Goal: Transaction & Acquisition: Purchase product/service

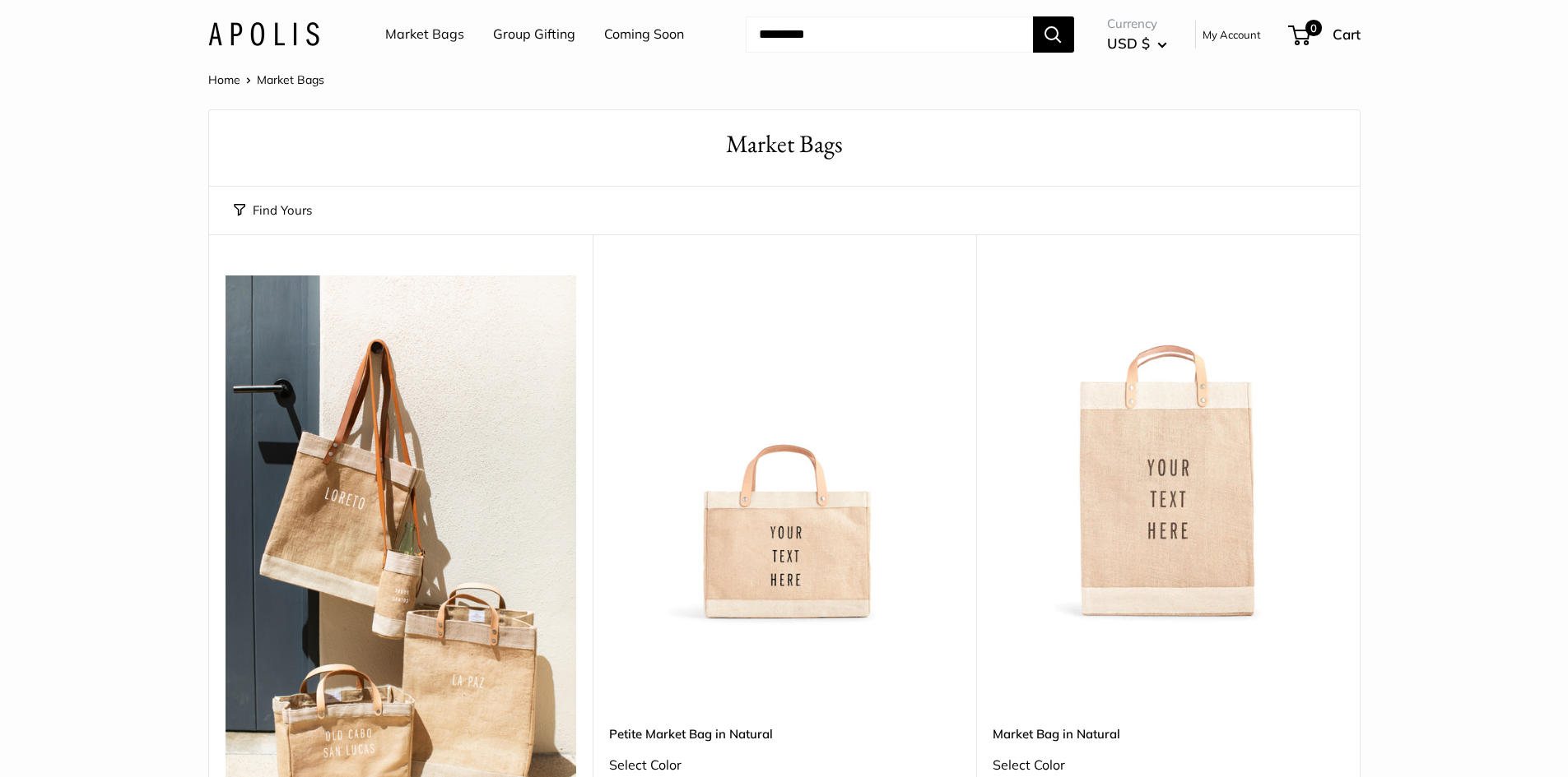
click at [428, 34] on link "Market Bags" at bounding box center [424, 35] width 79 height 24
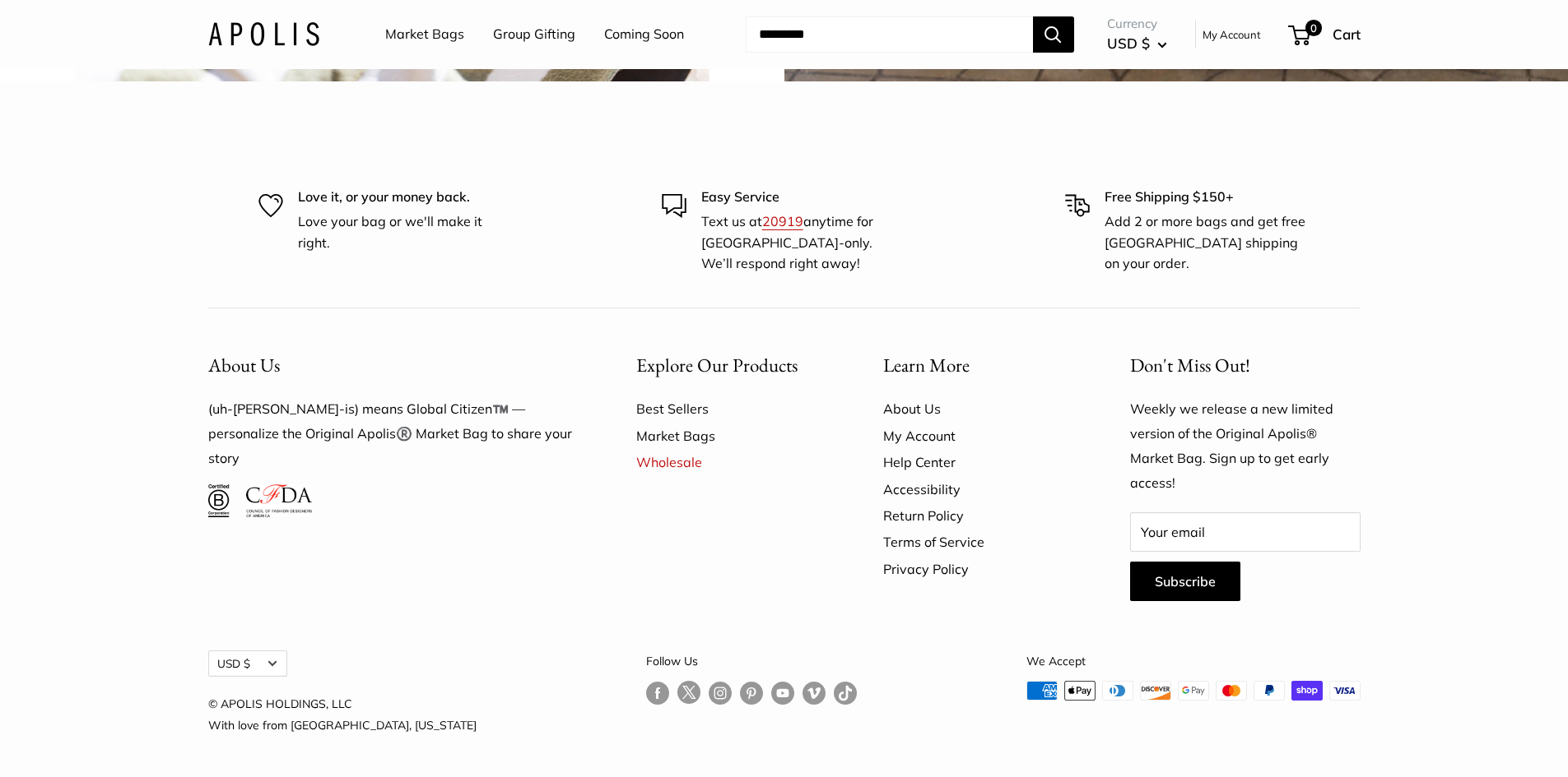
scroll to position [4853, 0]
click at [452, 33] on link "Market Bags" at bounding box center [424, 35] width 79 height 24
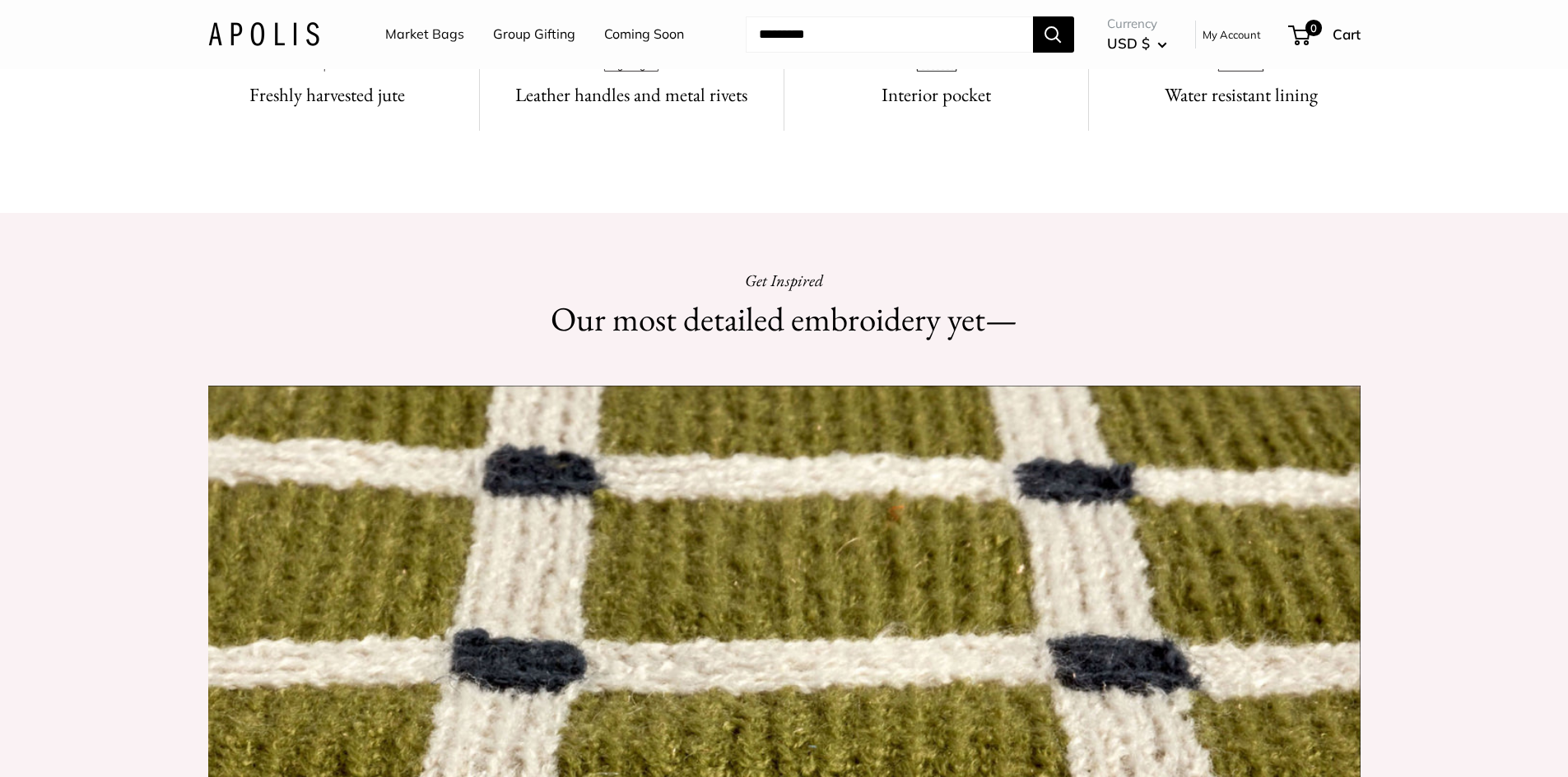
scroll to position [1563, 0]
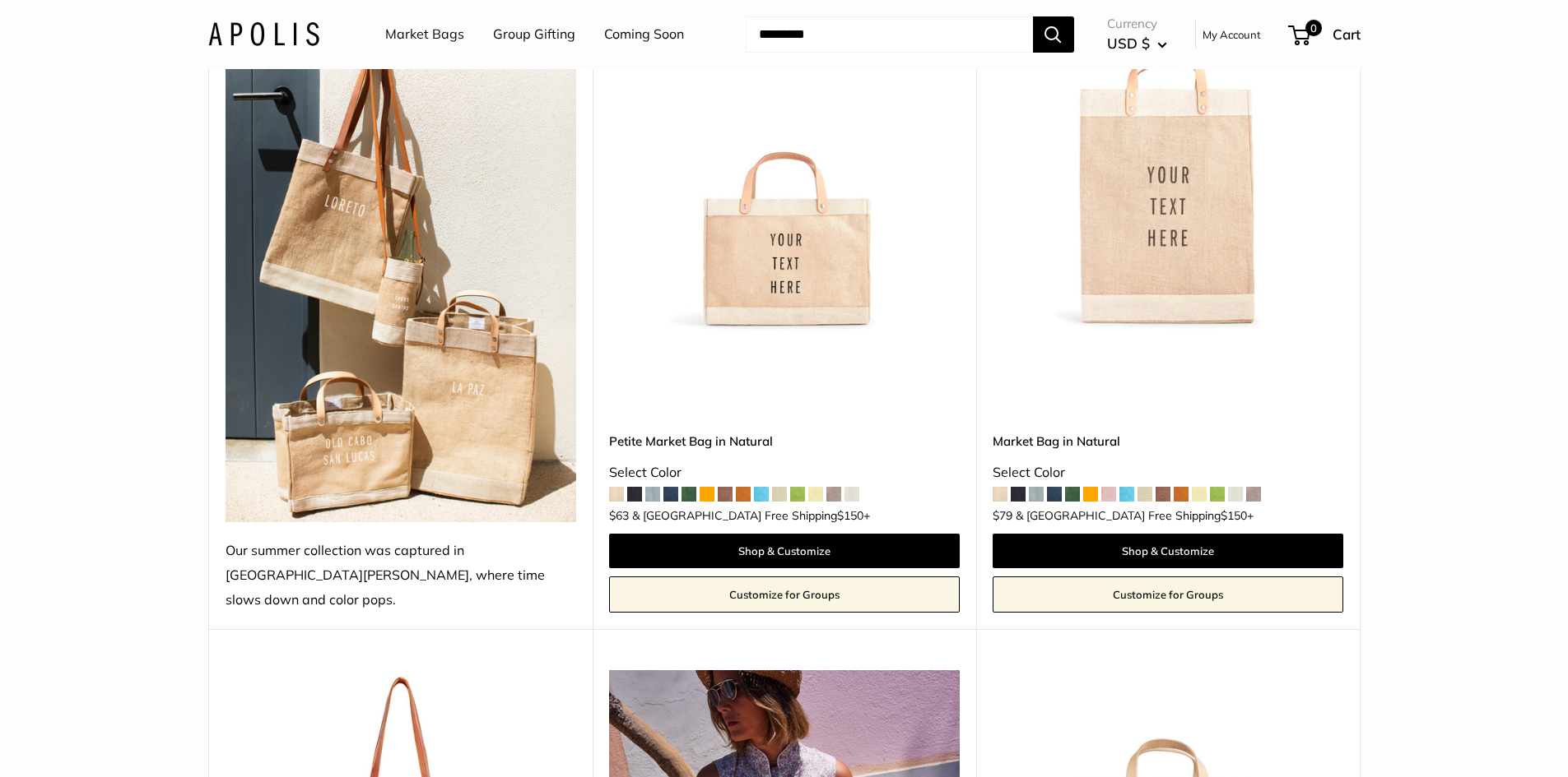
scroll to position [165, 0]
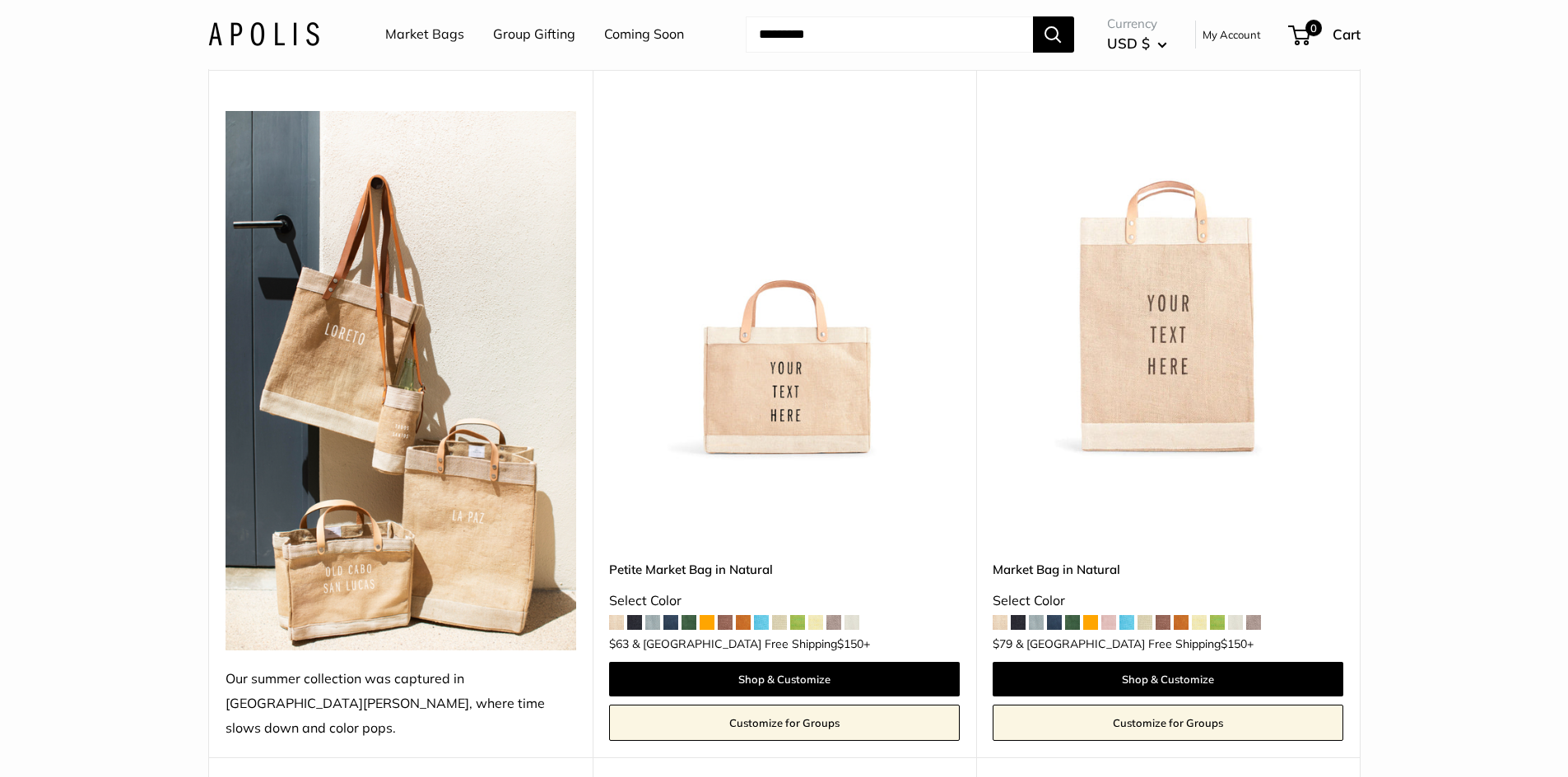
click at [718, 615] on span at bounding box center [725, 622] width 15 height 15
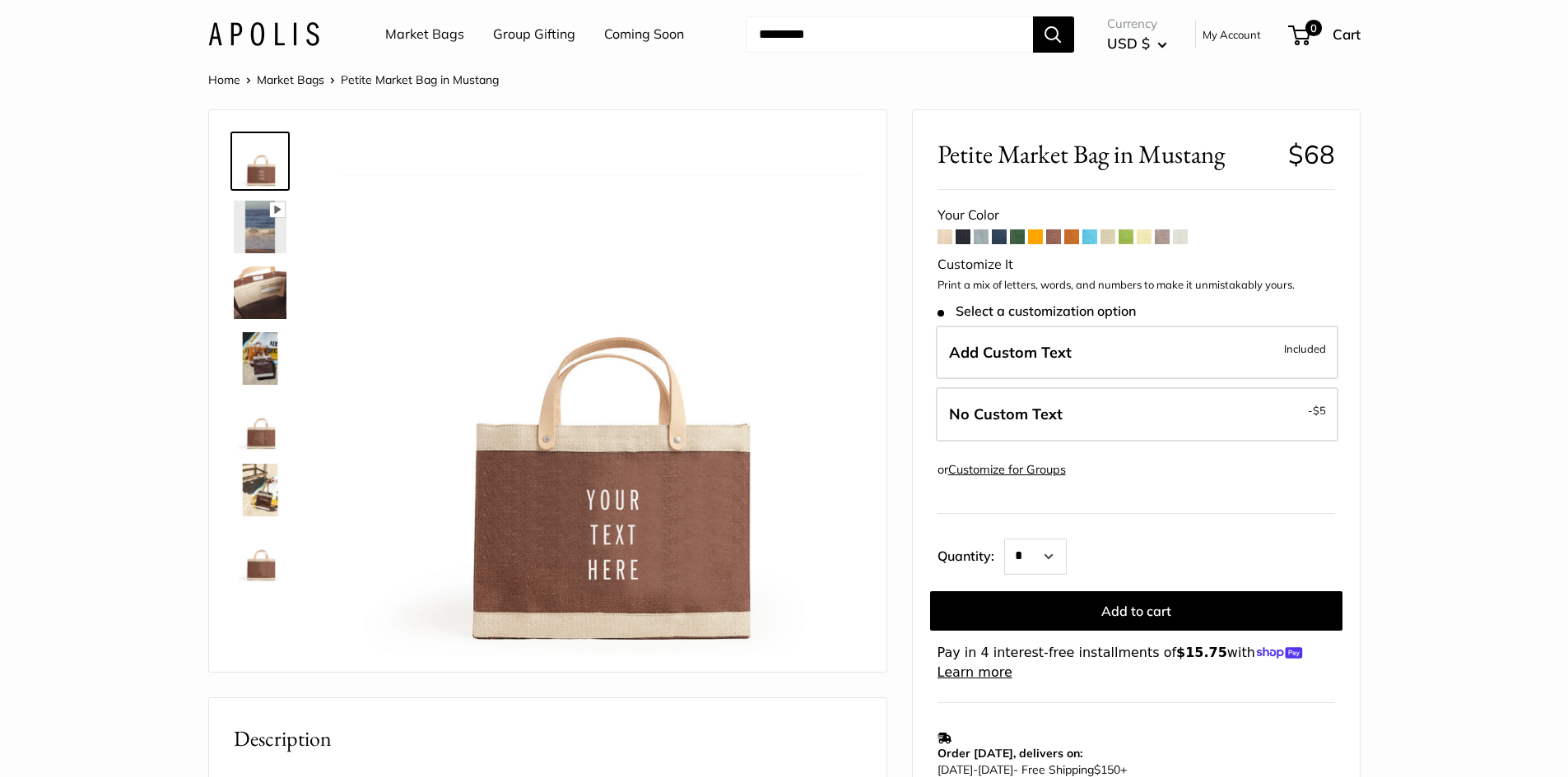
click at [1042, 234] on span at bounding box center [1035, 236] width 15 height 15
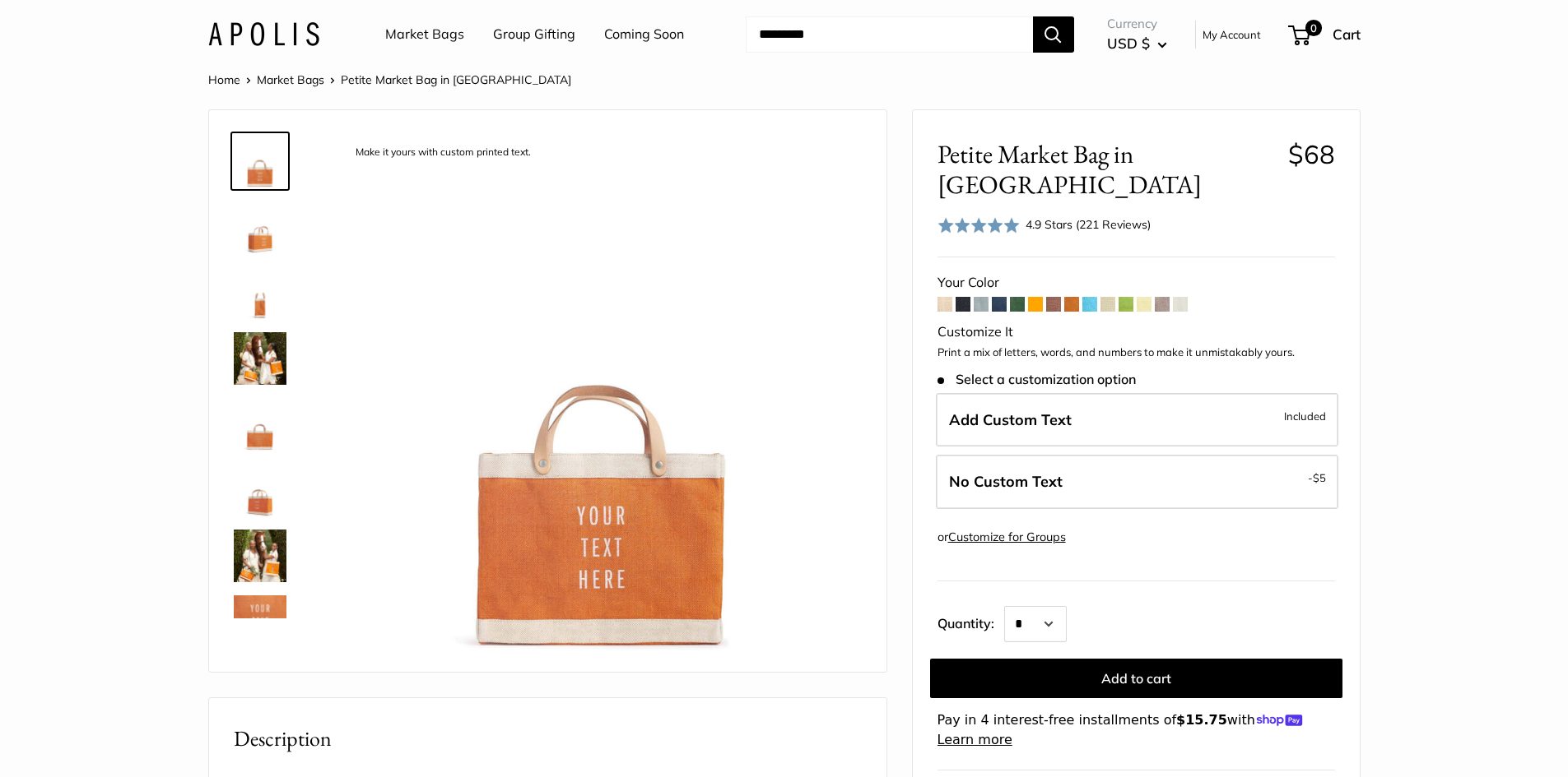
click at [1128, 297] on span at bounding box center [1126, 304] width 15 height 15
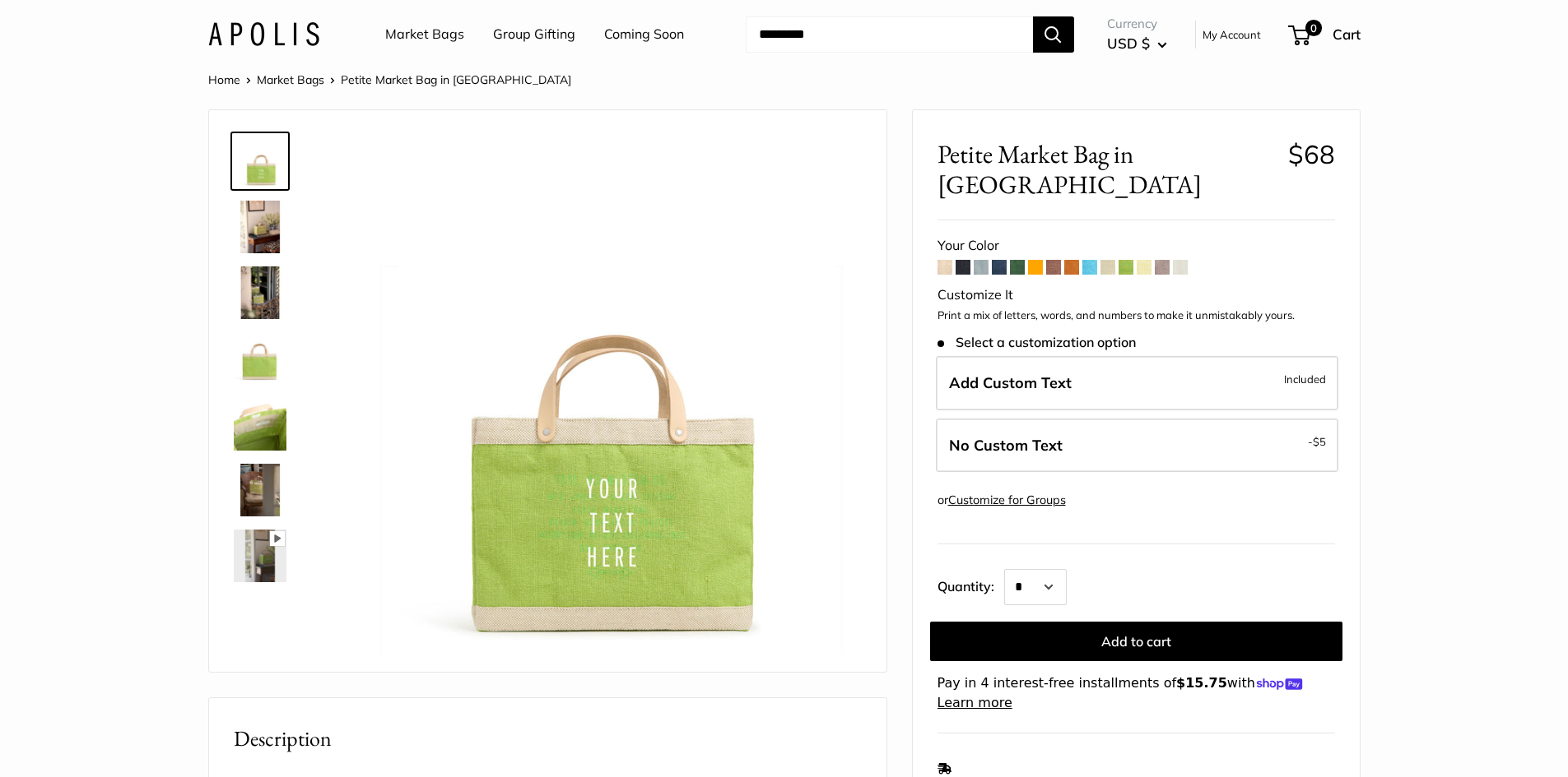
click at [1025, 236] on form "Your Color" at bounding box center [1136, 474] width 398 height 480
click at [1018, 260] on span at bounding box center [1017, 267] width 15 height 15
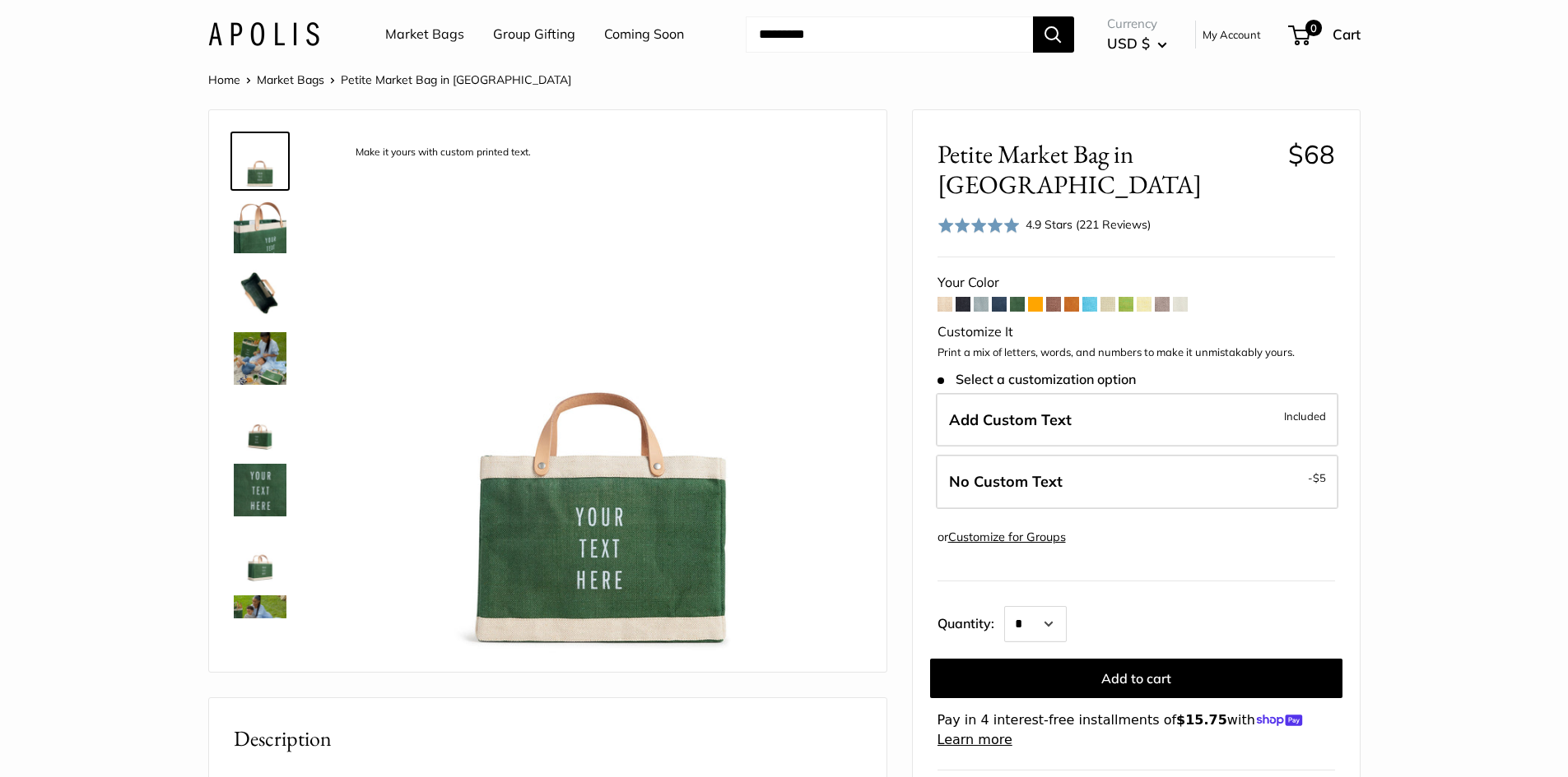
click at [1165, 297] on span at bounding box center [1161, 304] width 15 height 15
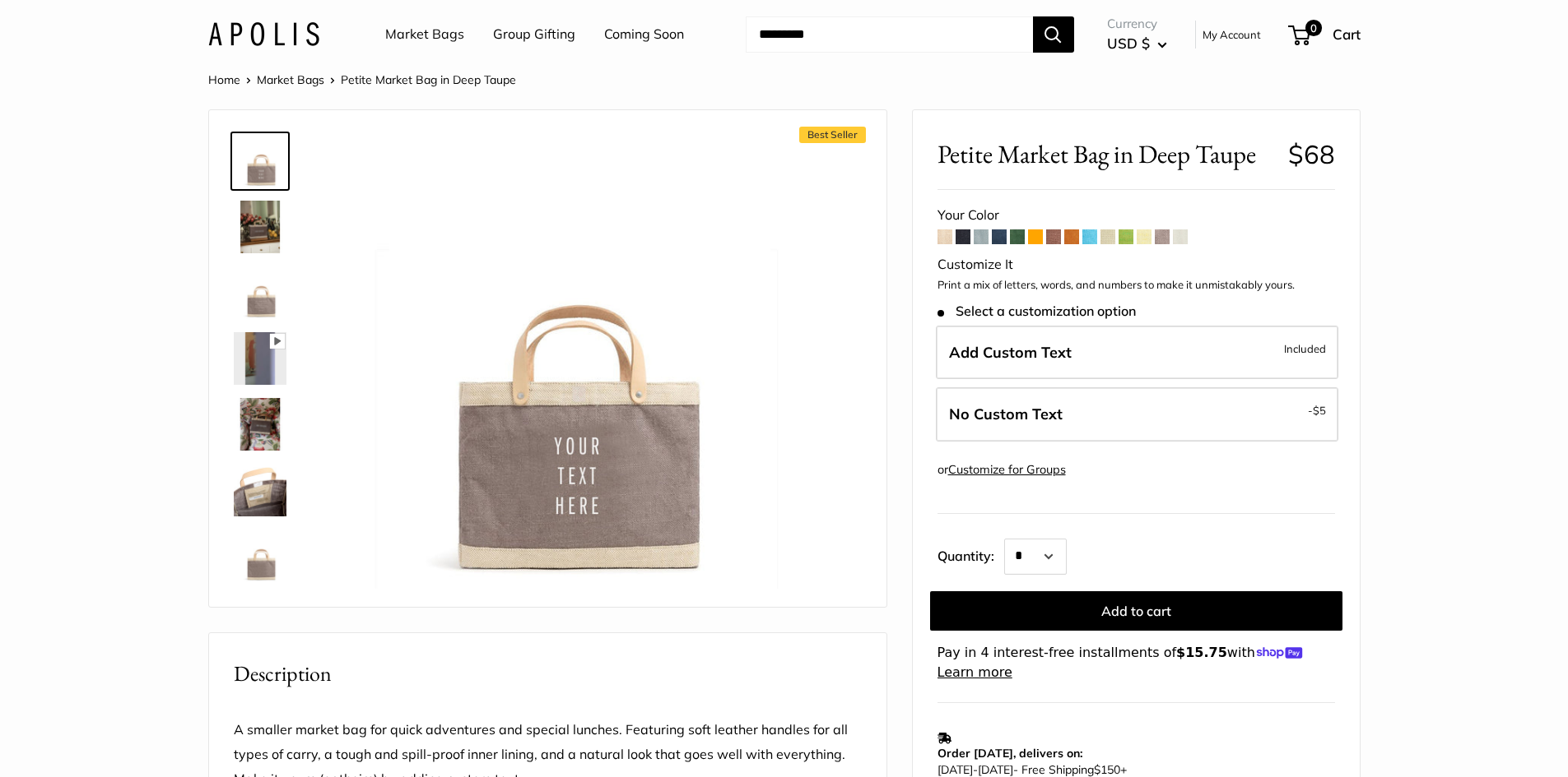
click at [959, 243] on span at bounding box center [962, 236] width 15 height 15
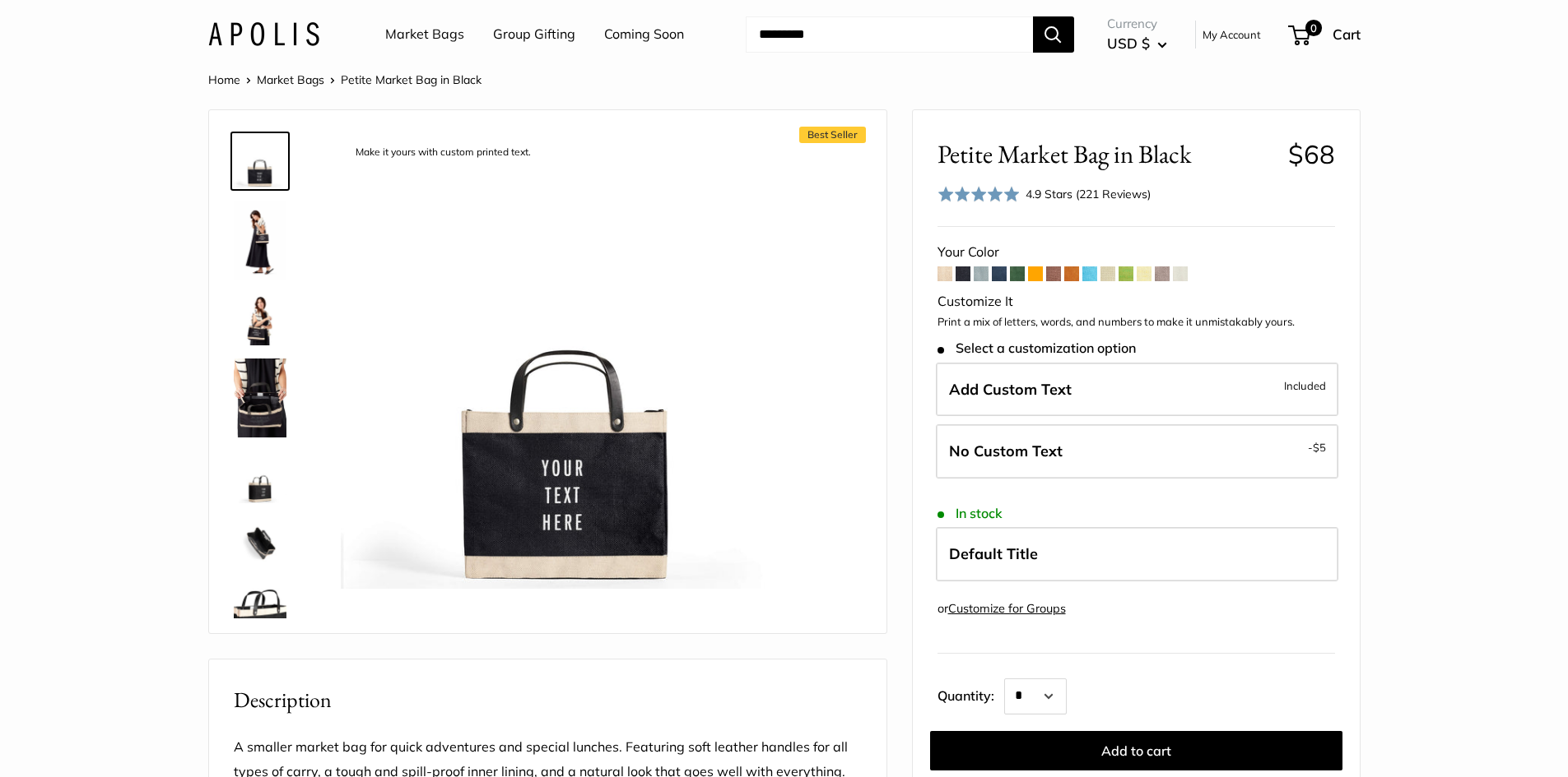
click at [1144, 276] on span at bounding box center [1143, 274] width 15 height 15
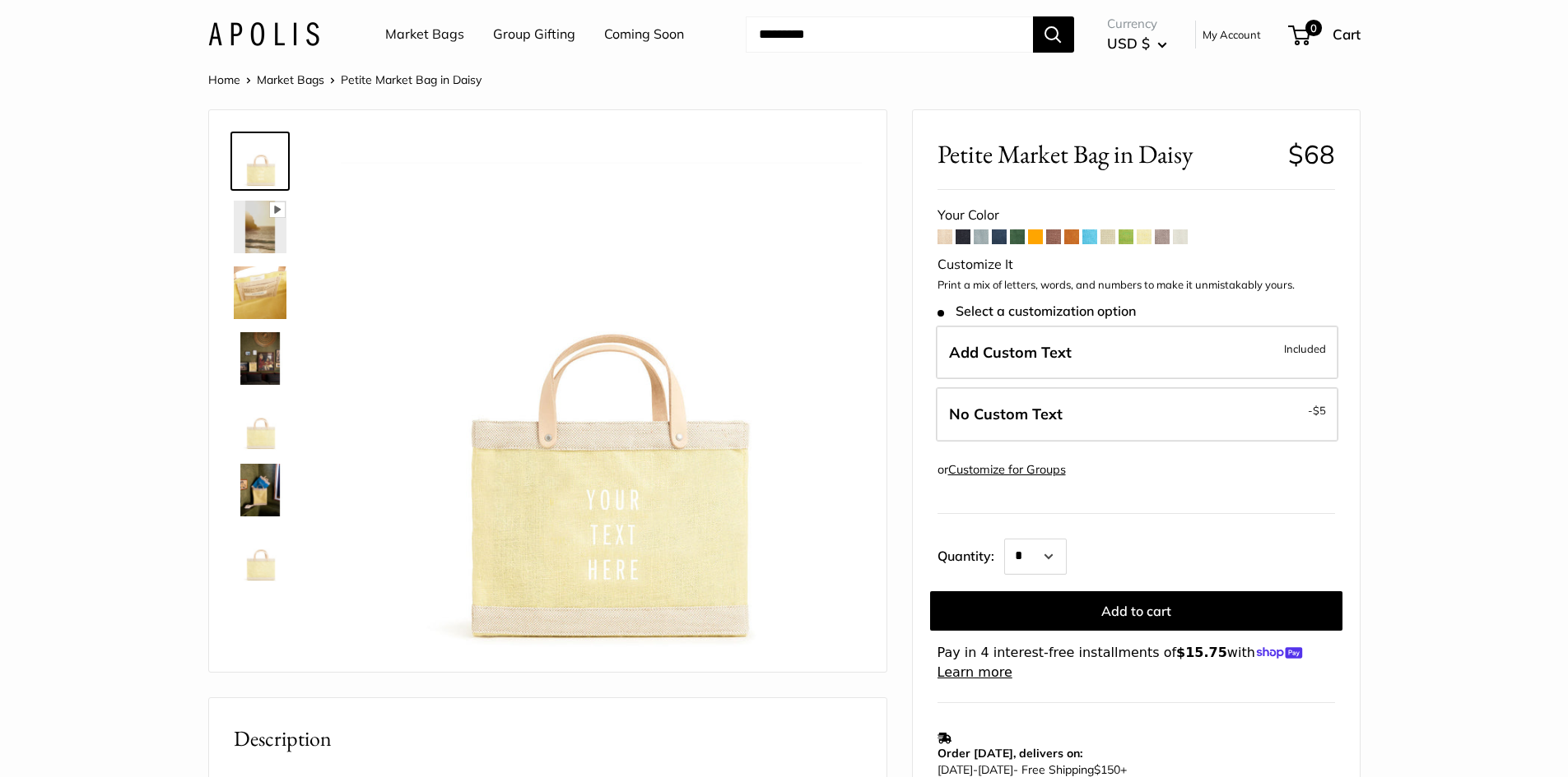
click at [239, 502] on img at bounding box center [260, 490] width 53 height 53
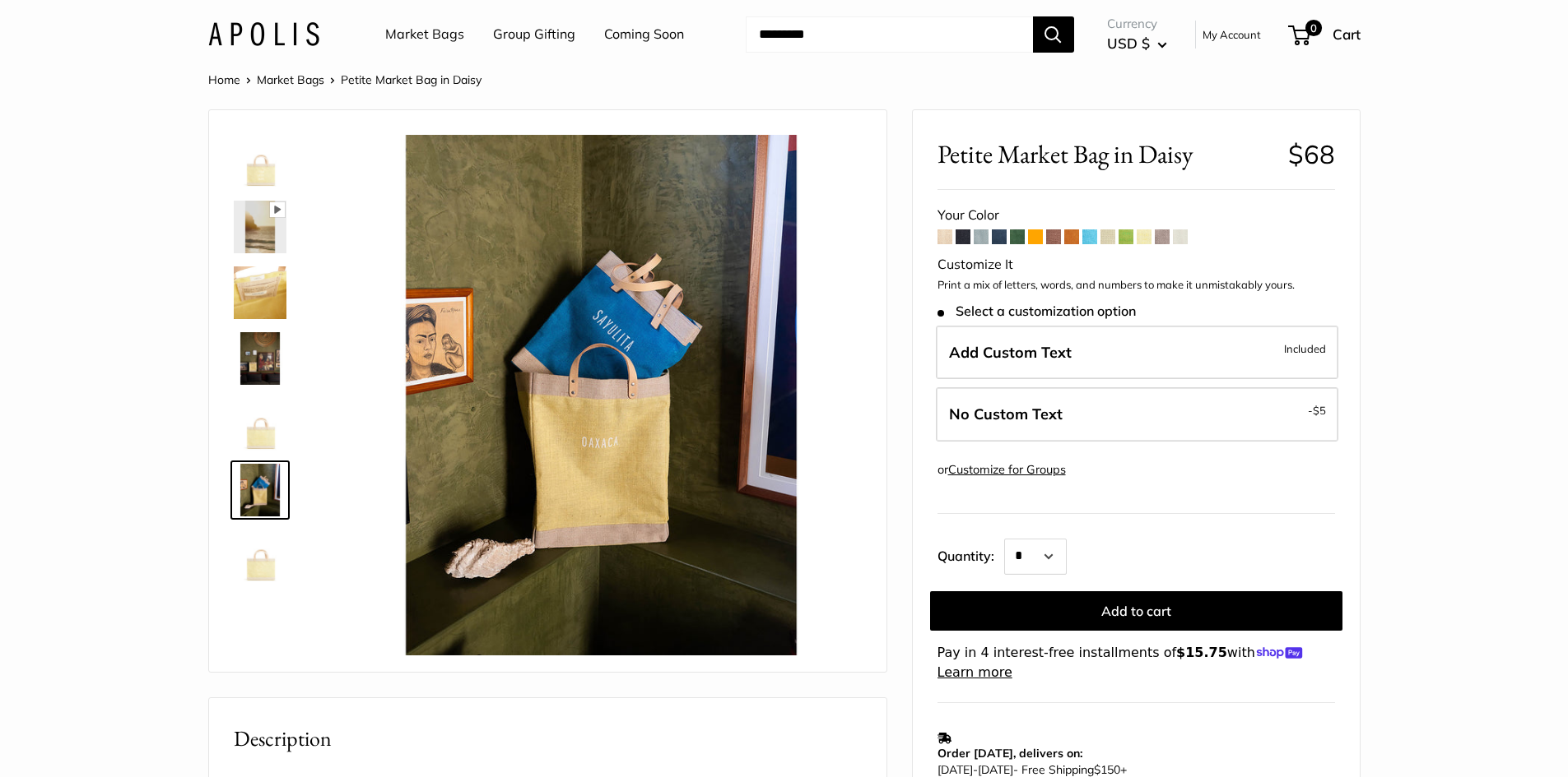
click at [267, 573] on img at bounding box center [260, 556] width 53 height 53
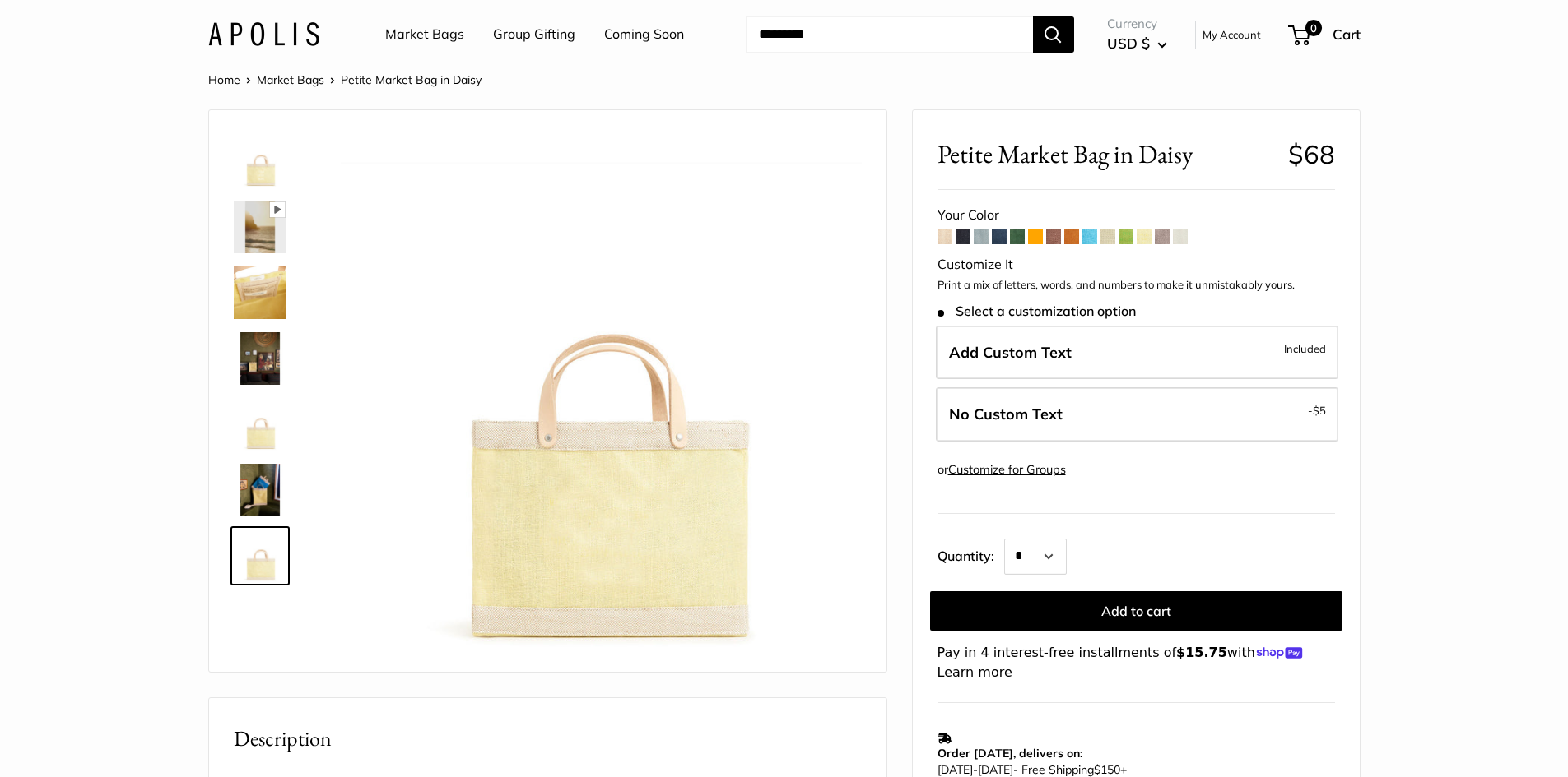
click at [628, 42] on link "Coming Soon" at bounding box center [644, 35] width 80 height 24
click at [1075, 241] on span at bounding box center [1071, 236] width 15 height 15
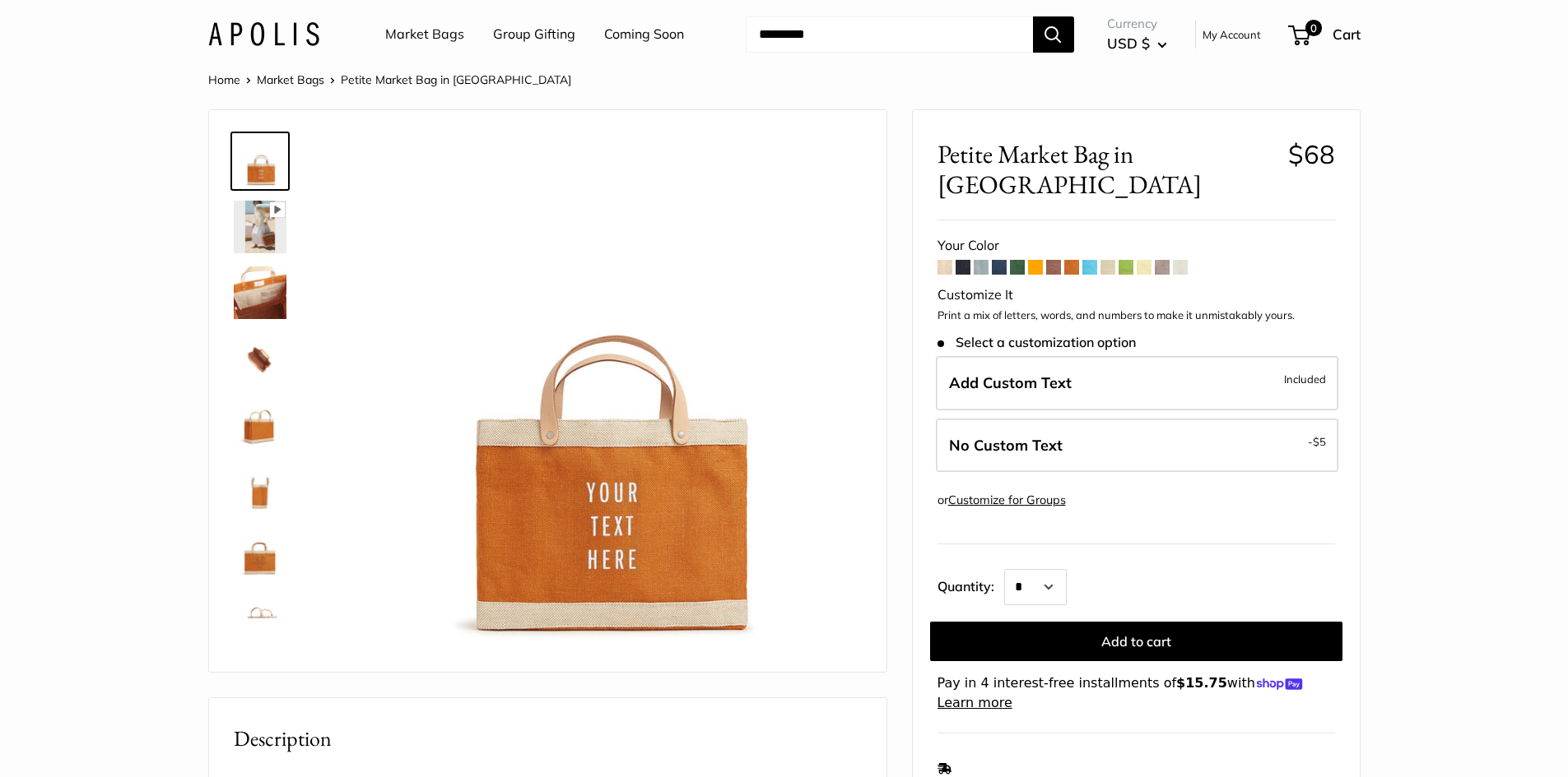
click at [1037, 260] on span at bounding box center [1035, 267] width 15 height 15
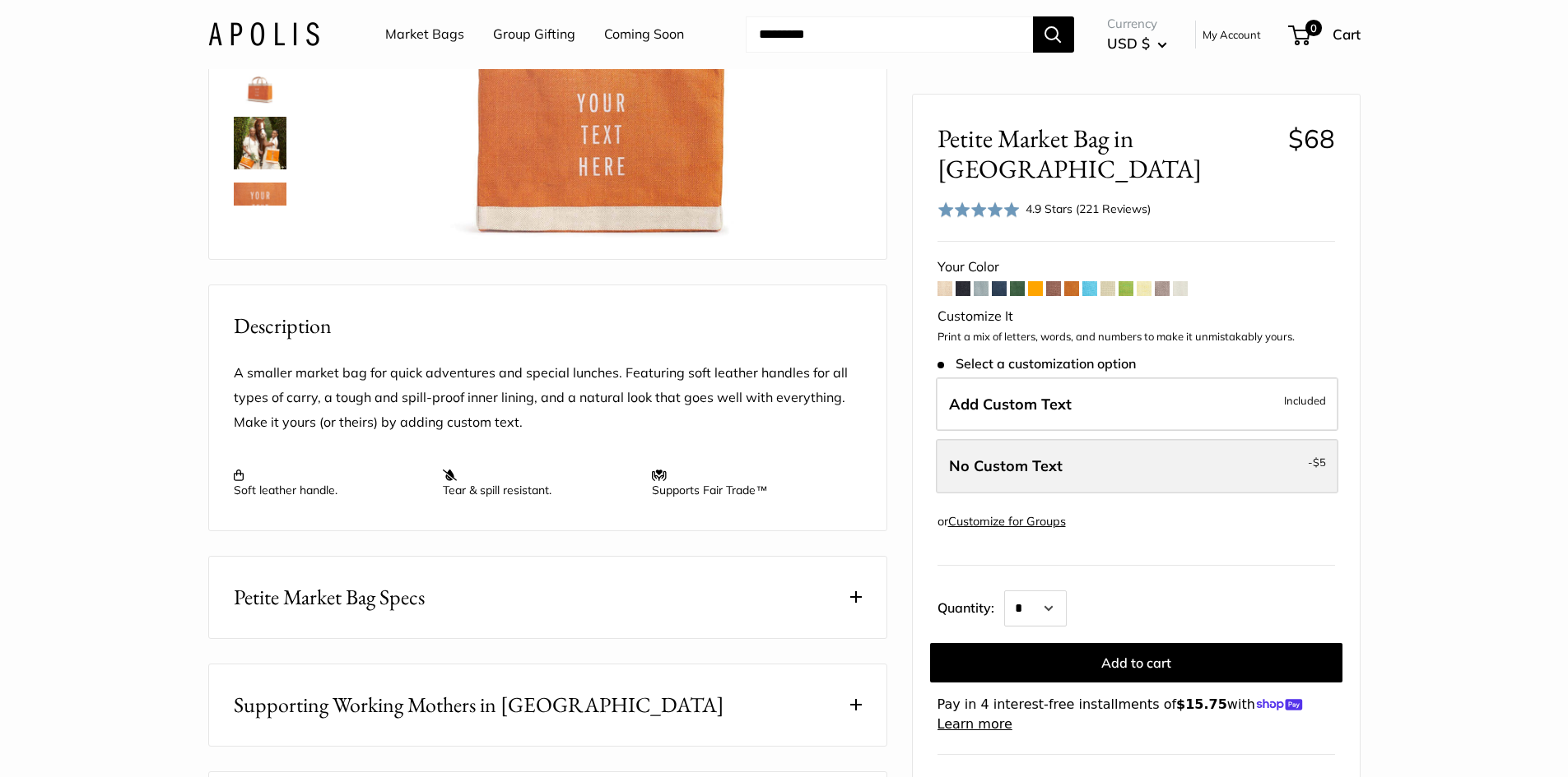
scroll to position [247, 0]
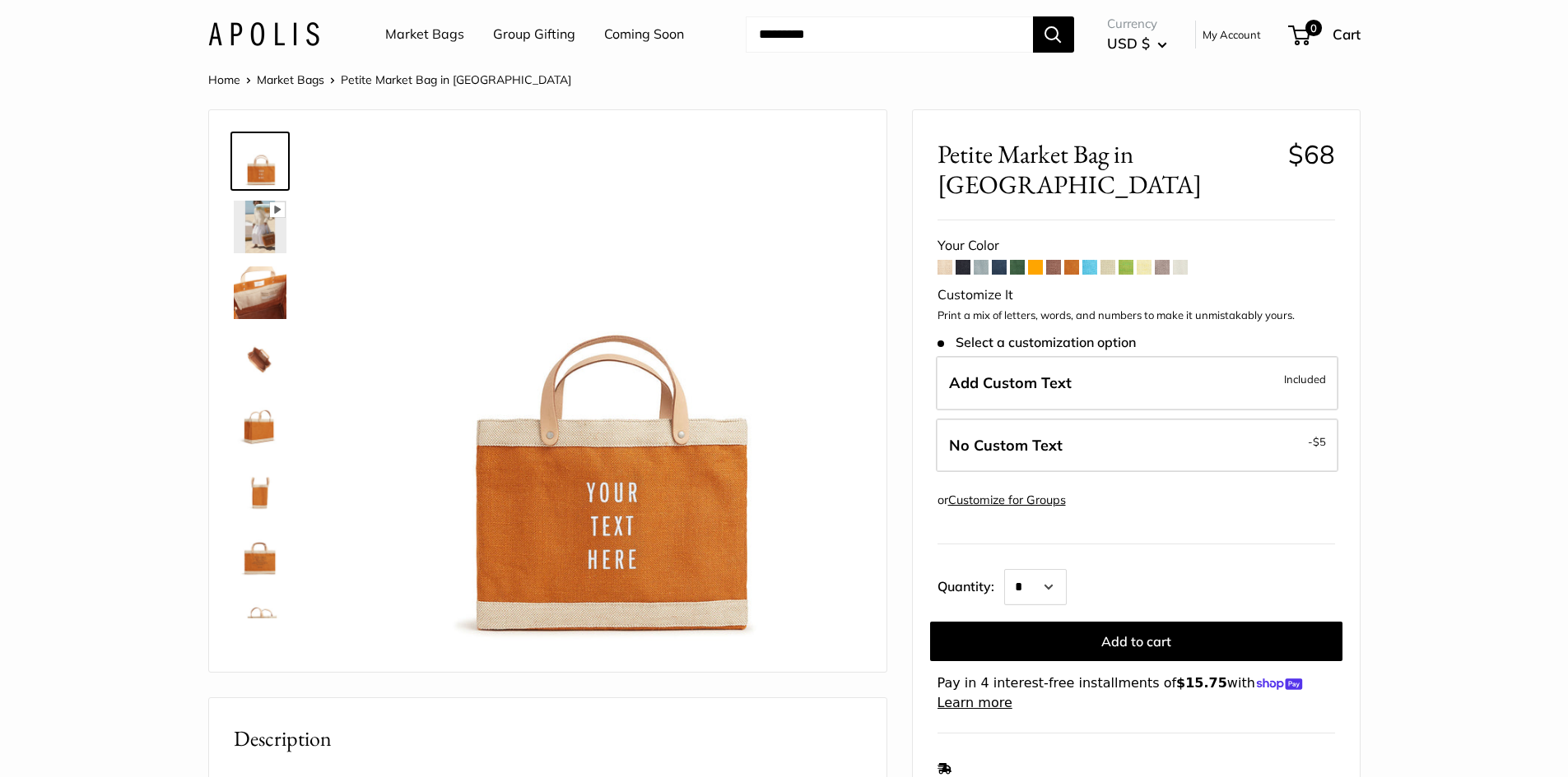
click at [428, 27] on link "Market Bags" at bounding box center [424, 35] width 79 height 24
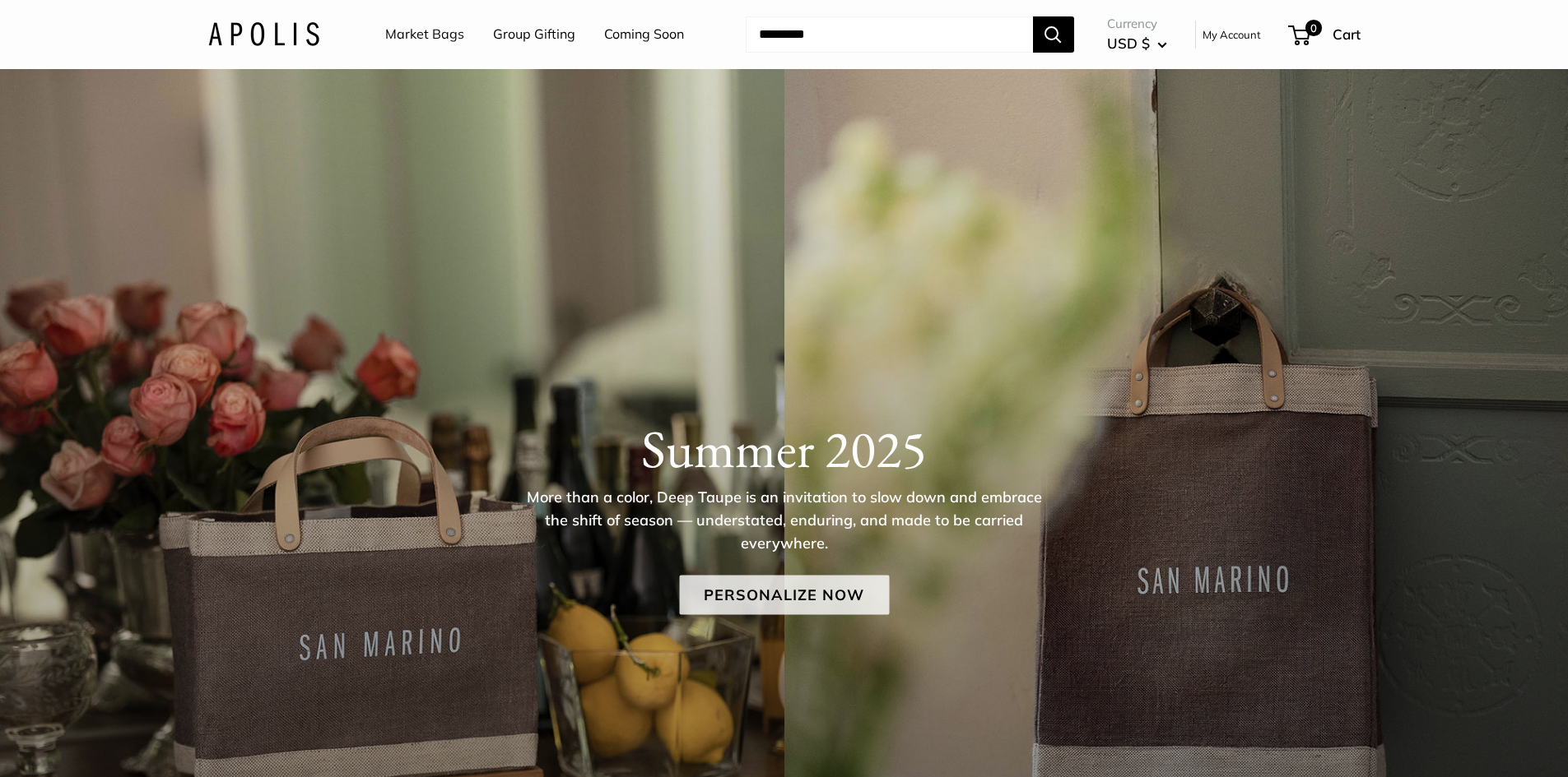
click at [811, 602] on link "Personalize Now" at bounding box center [784, 595] width 210 height 40
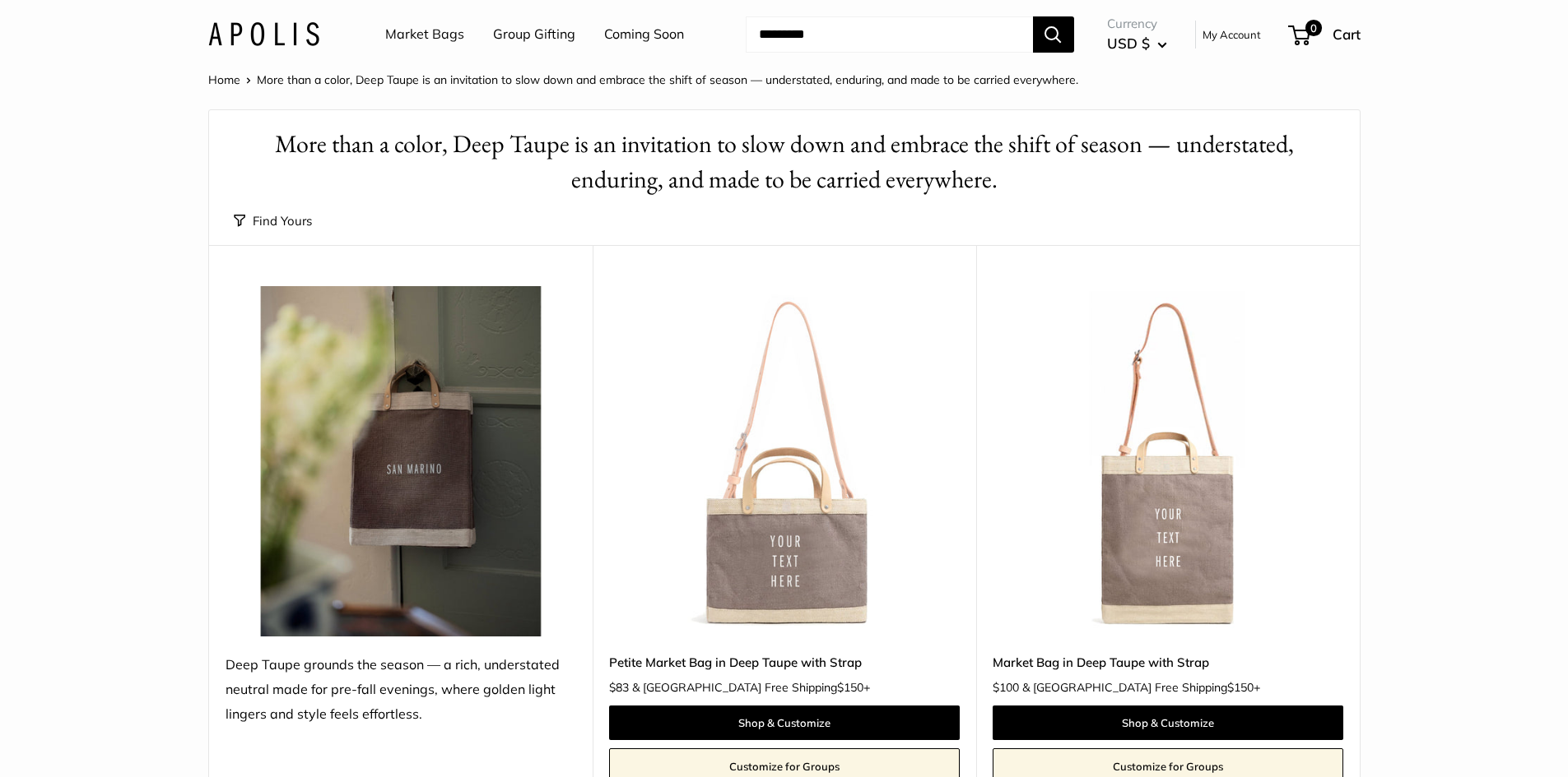
scroll to position [165, 0]
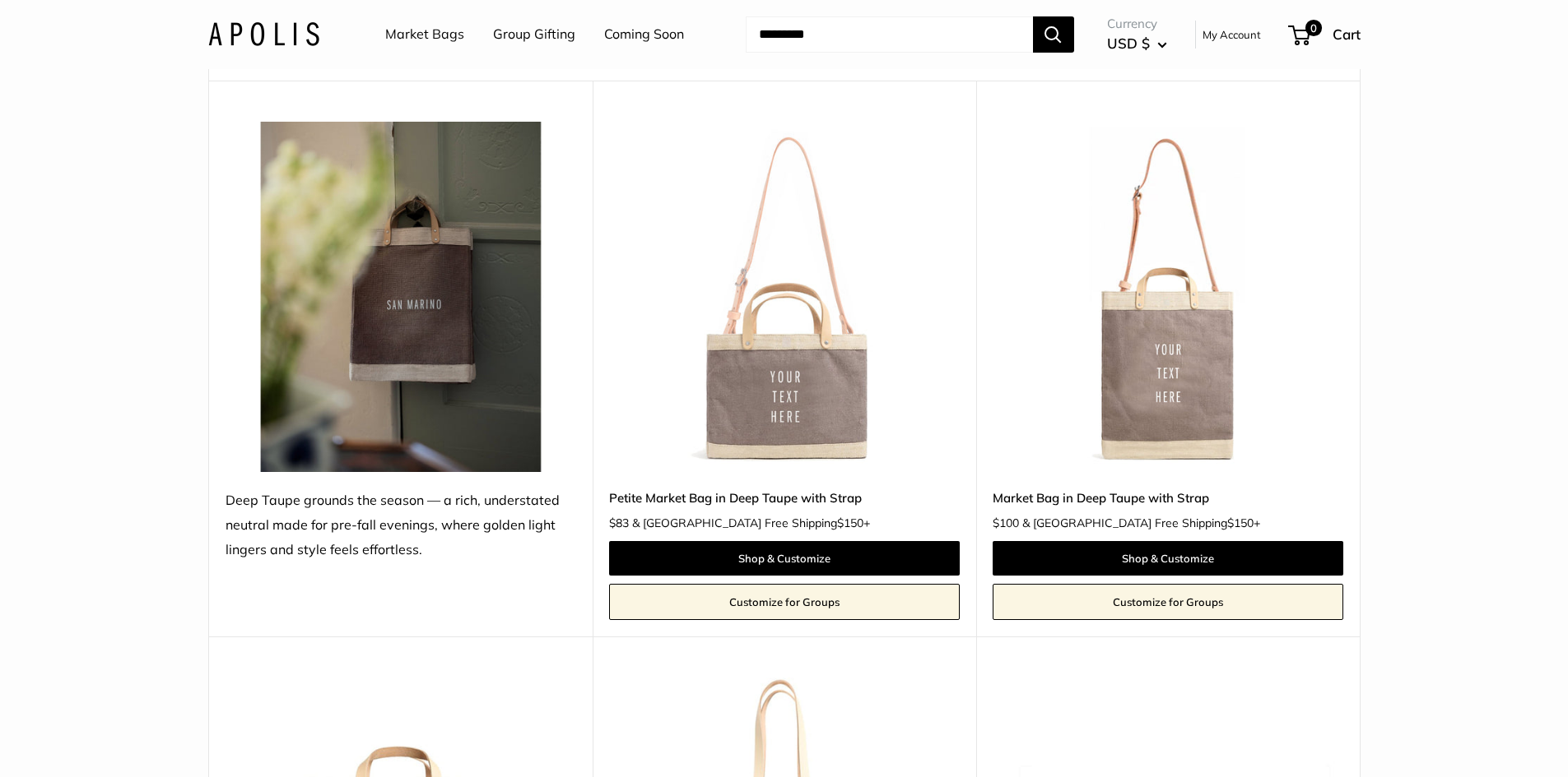
click at [0, 0] on img at bounding box center [0, 0] width 0 height 0
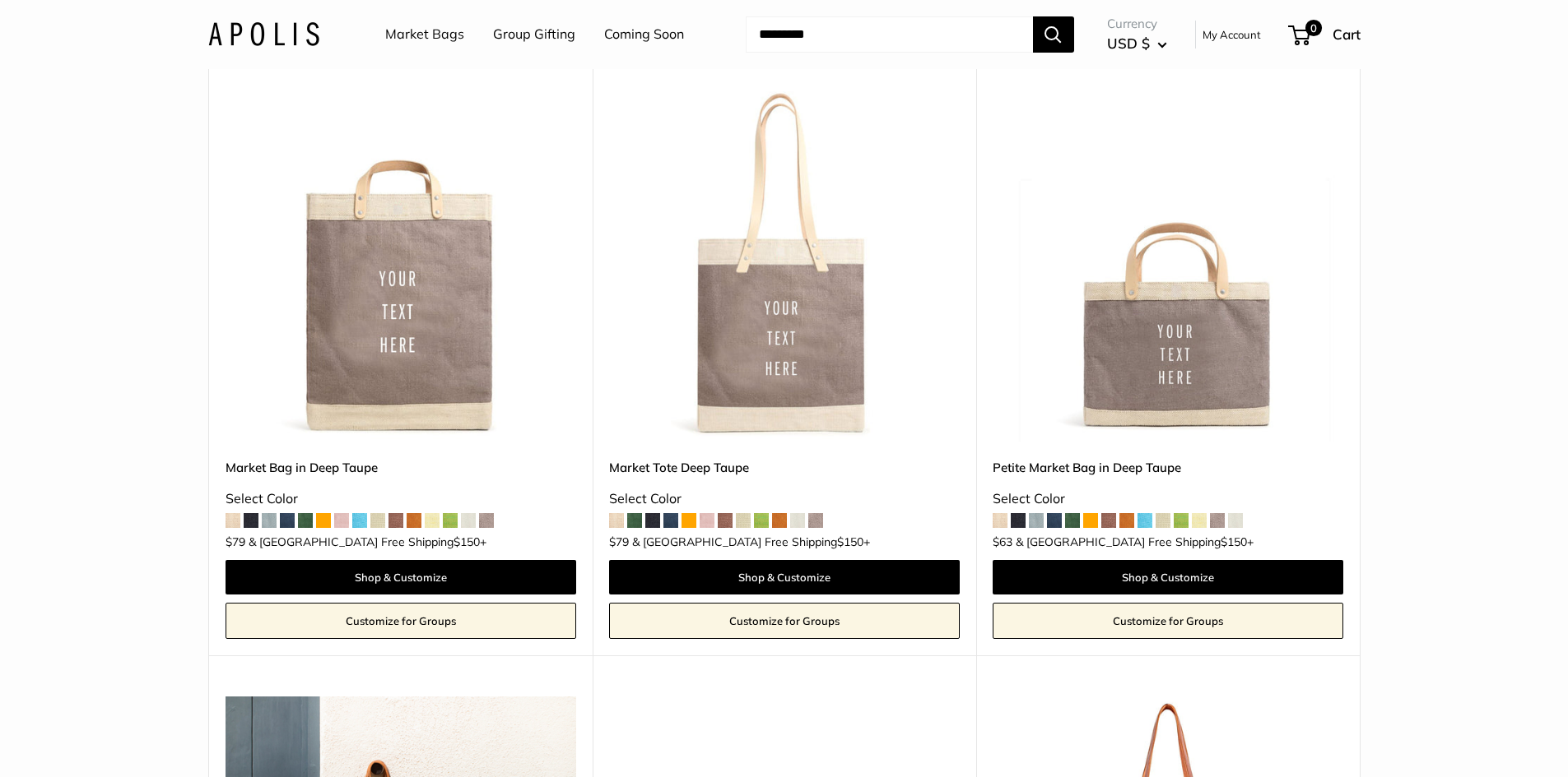
scroll to position [905, 0]
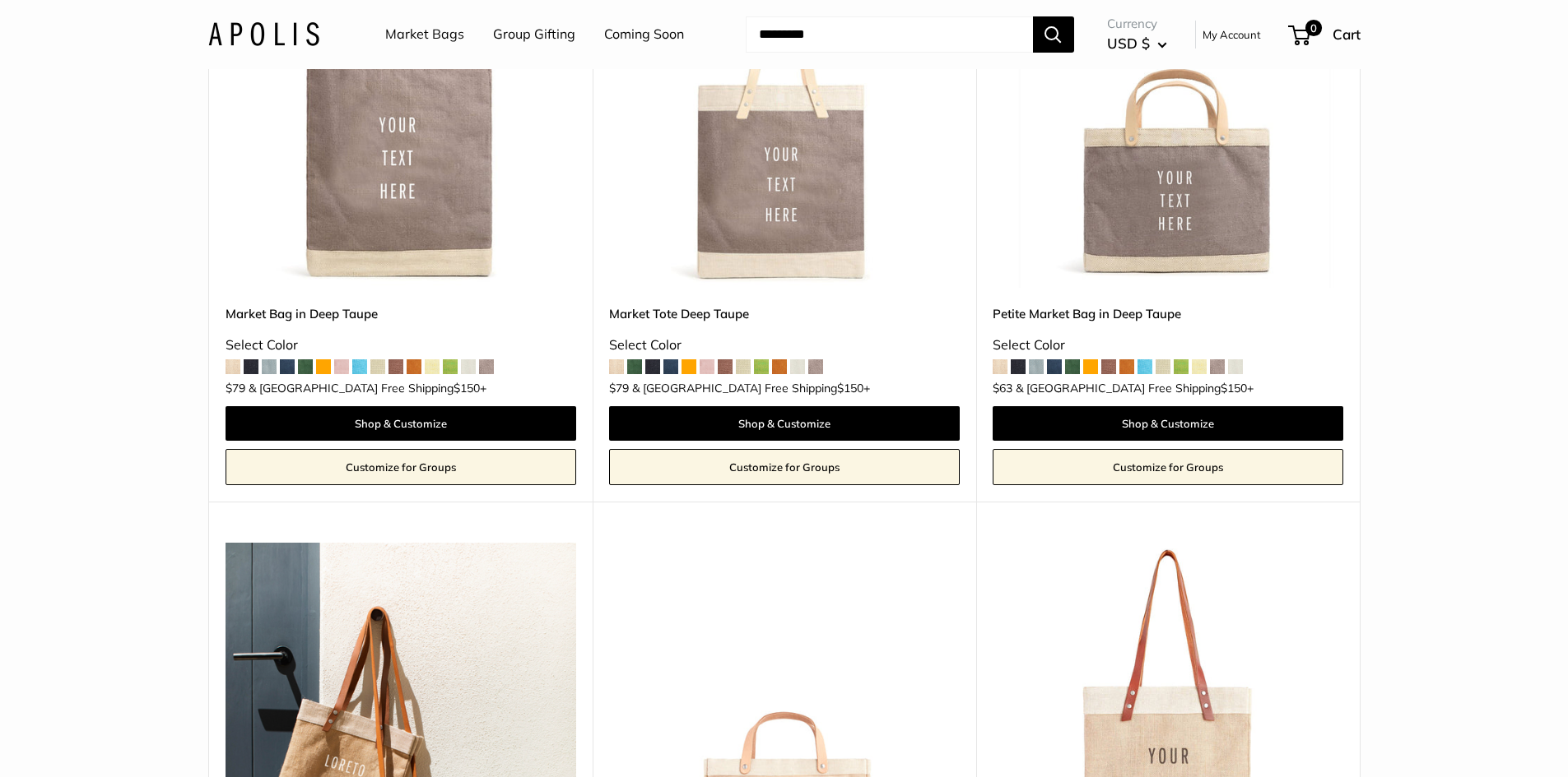
click at [344, 368] on span at bounding box center [342, 366] width 15 height 15
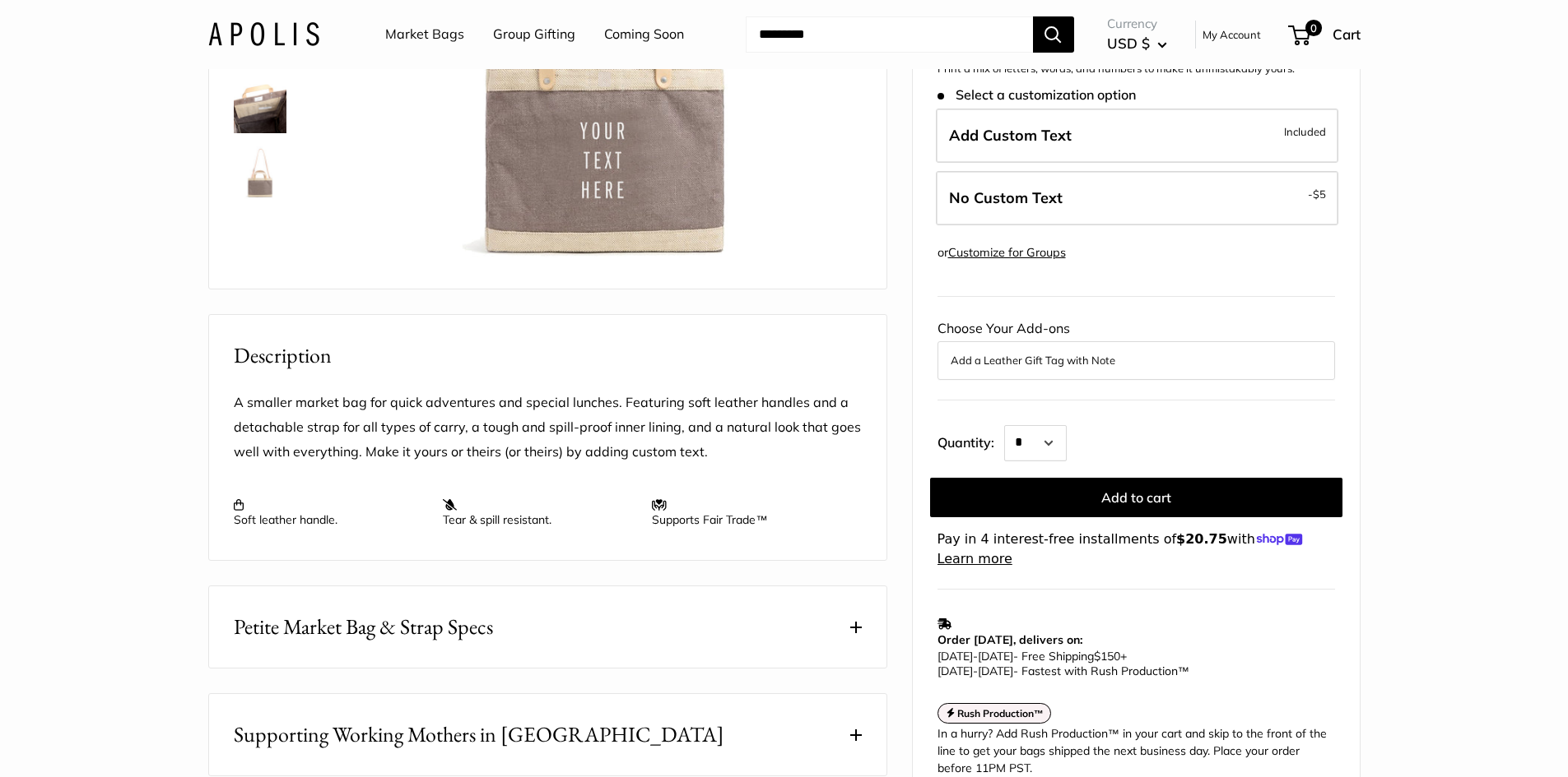
scroll to position [329, 0]
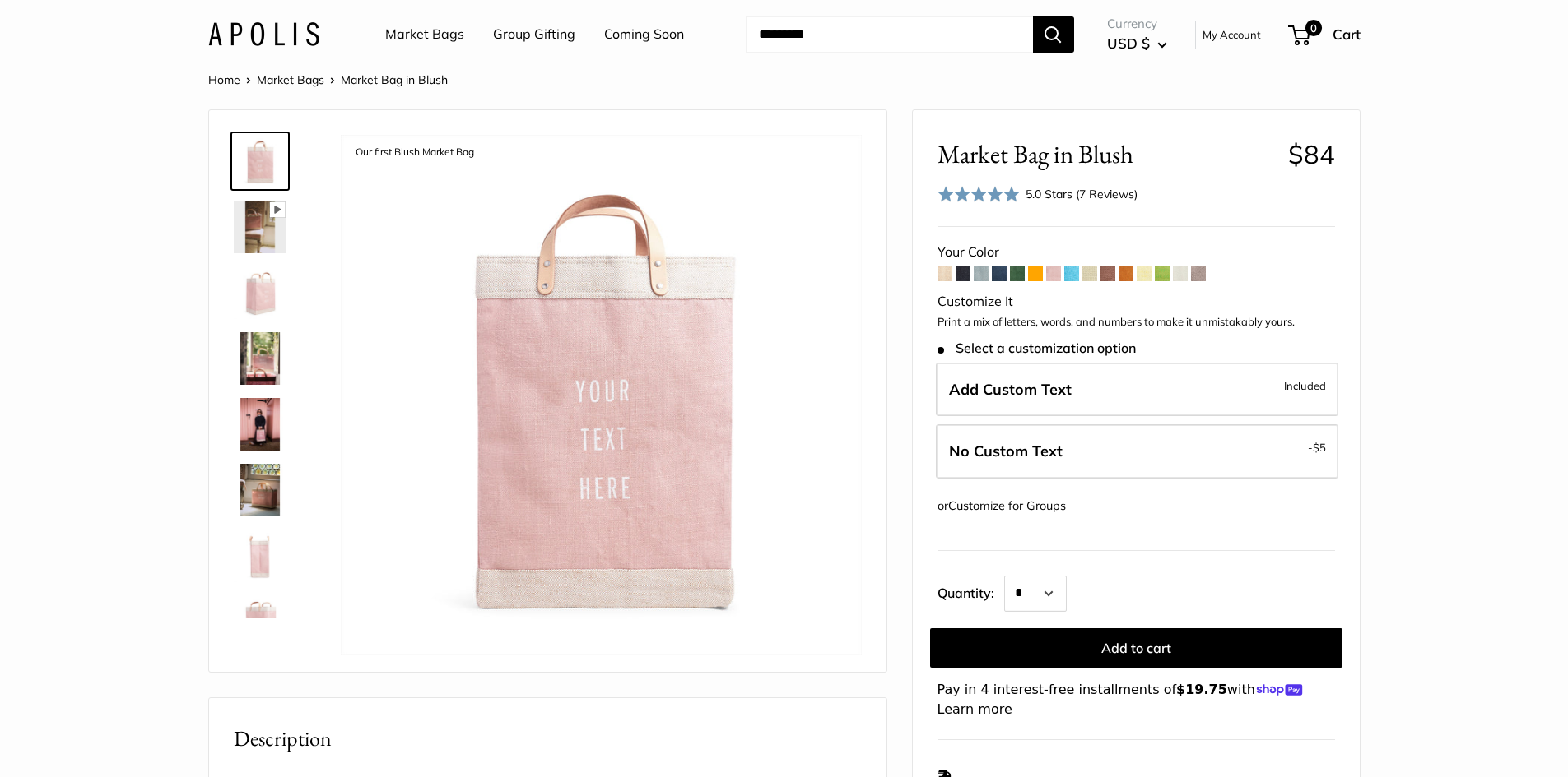
click at [282, 302] on img at bounding box center [260, 293] width 53 height 53
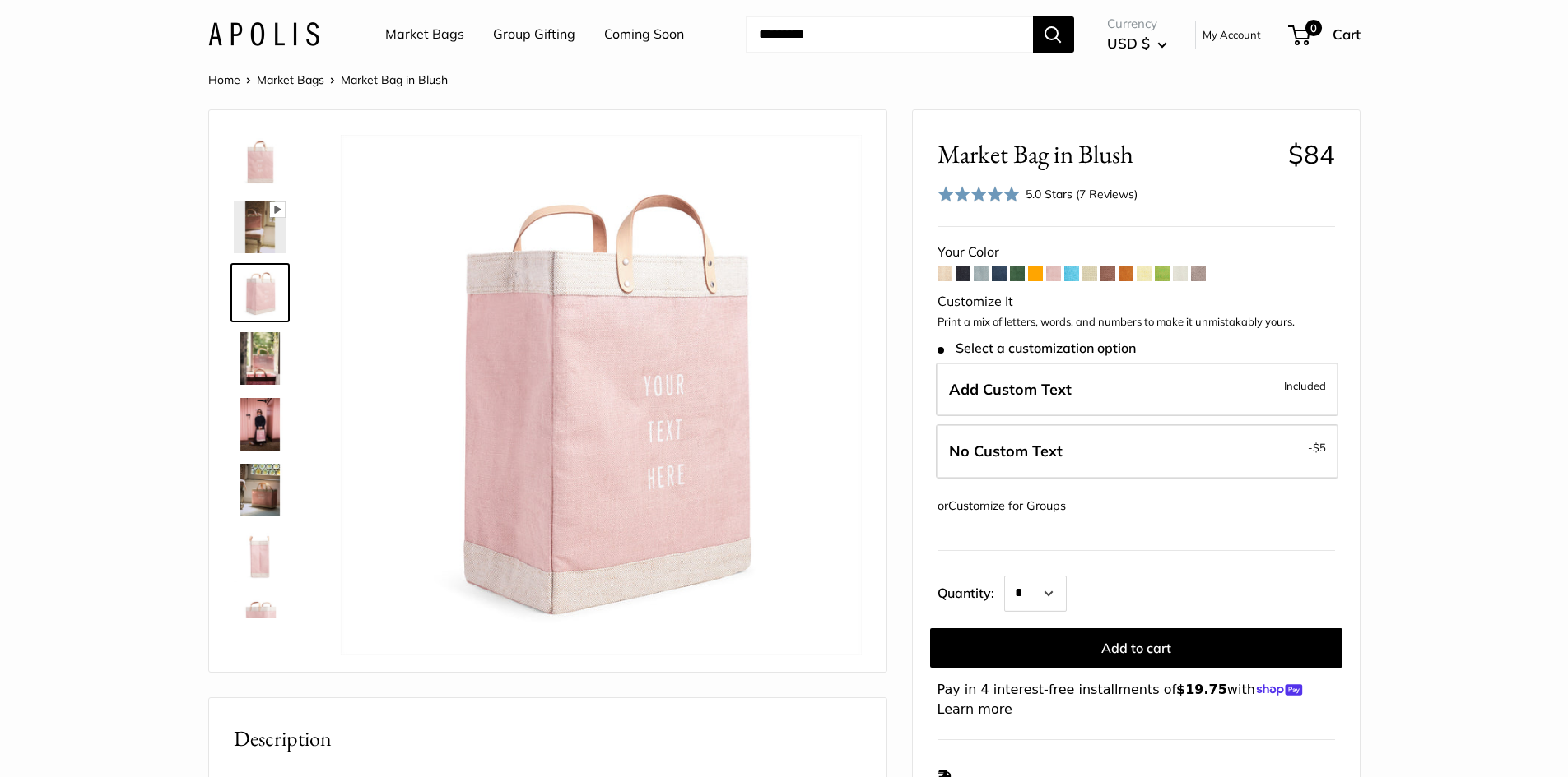
click at [259, 424] on img at bounding box center [260, 424] width 53 height 53
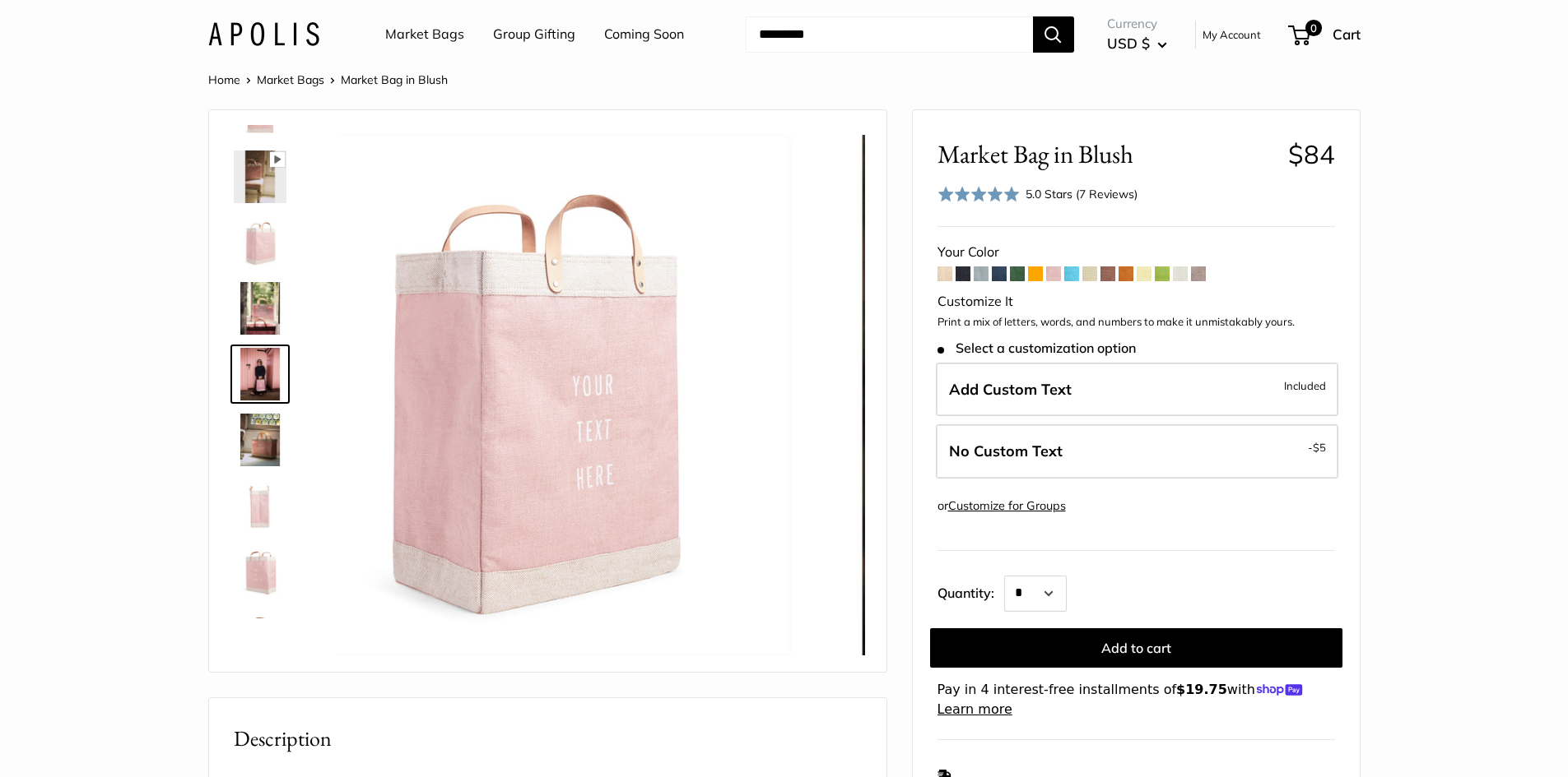
scroll to position [51, 0]
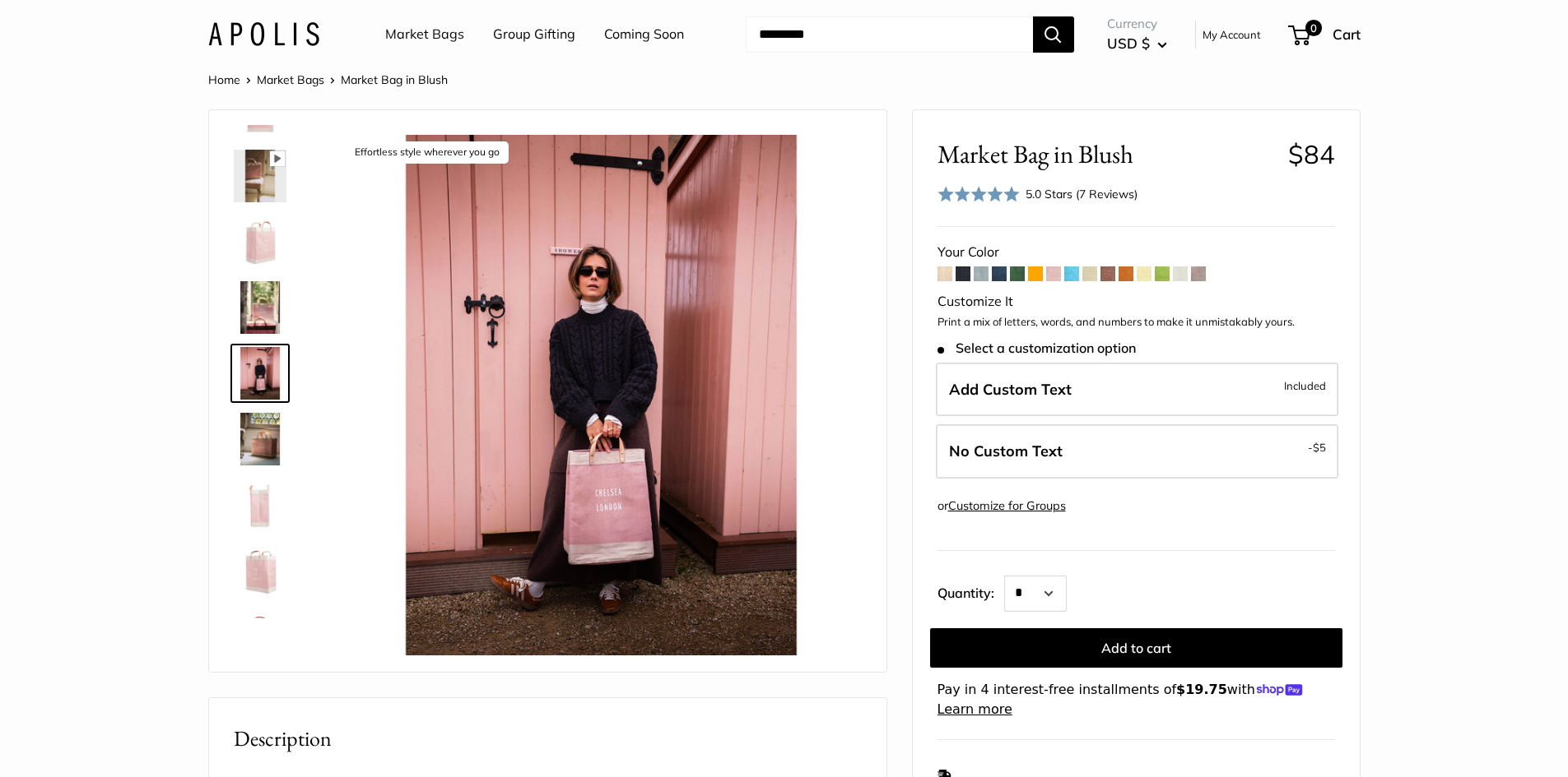
click at [1129, 272] on span at bounding box center [1126, 274] width 15 height 15
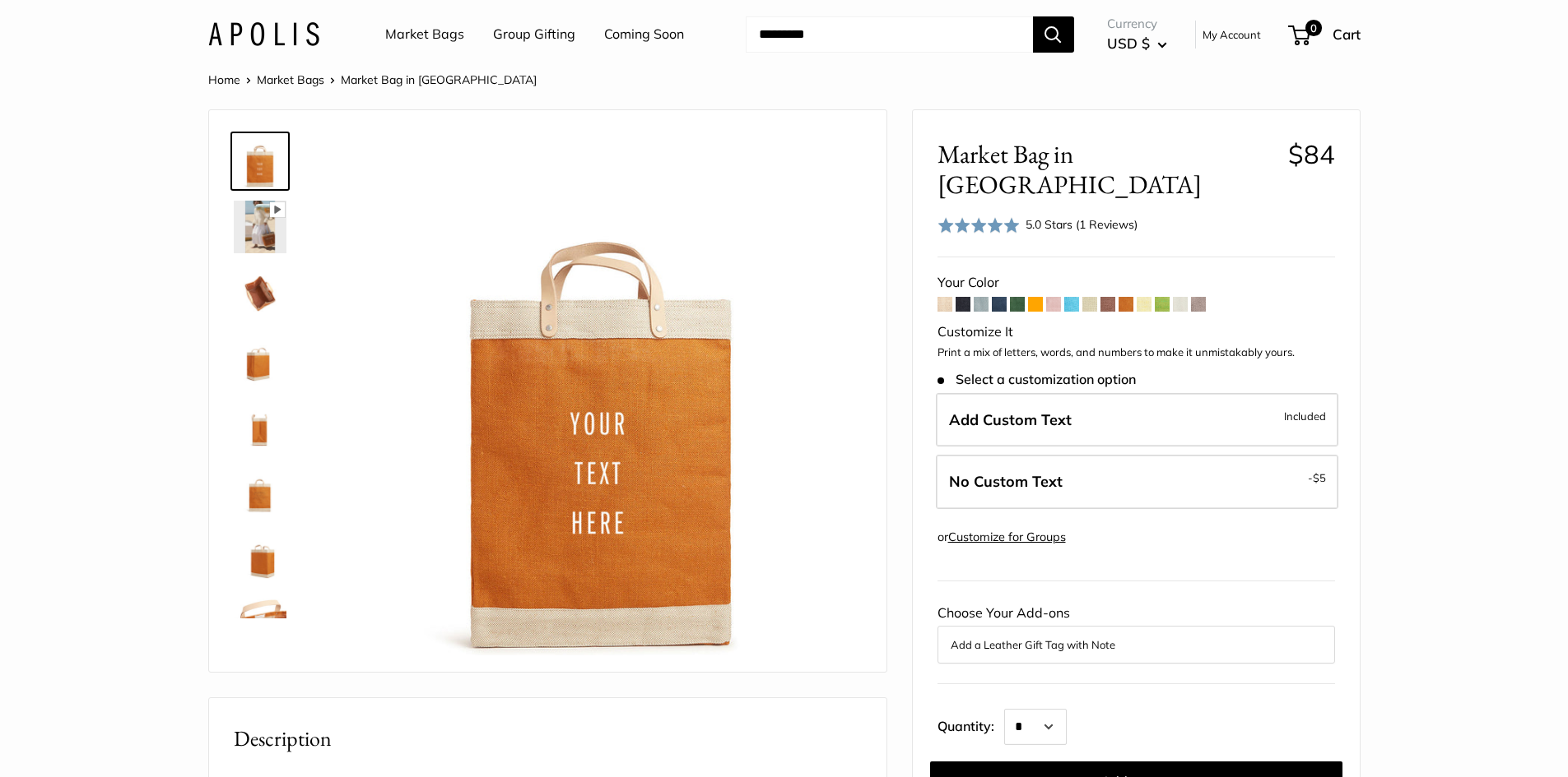
click at [1030, 297] on span at bounding box center [1035, 304] width 15 height 15
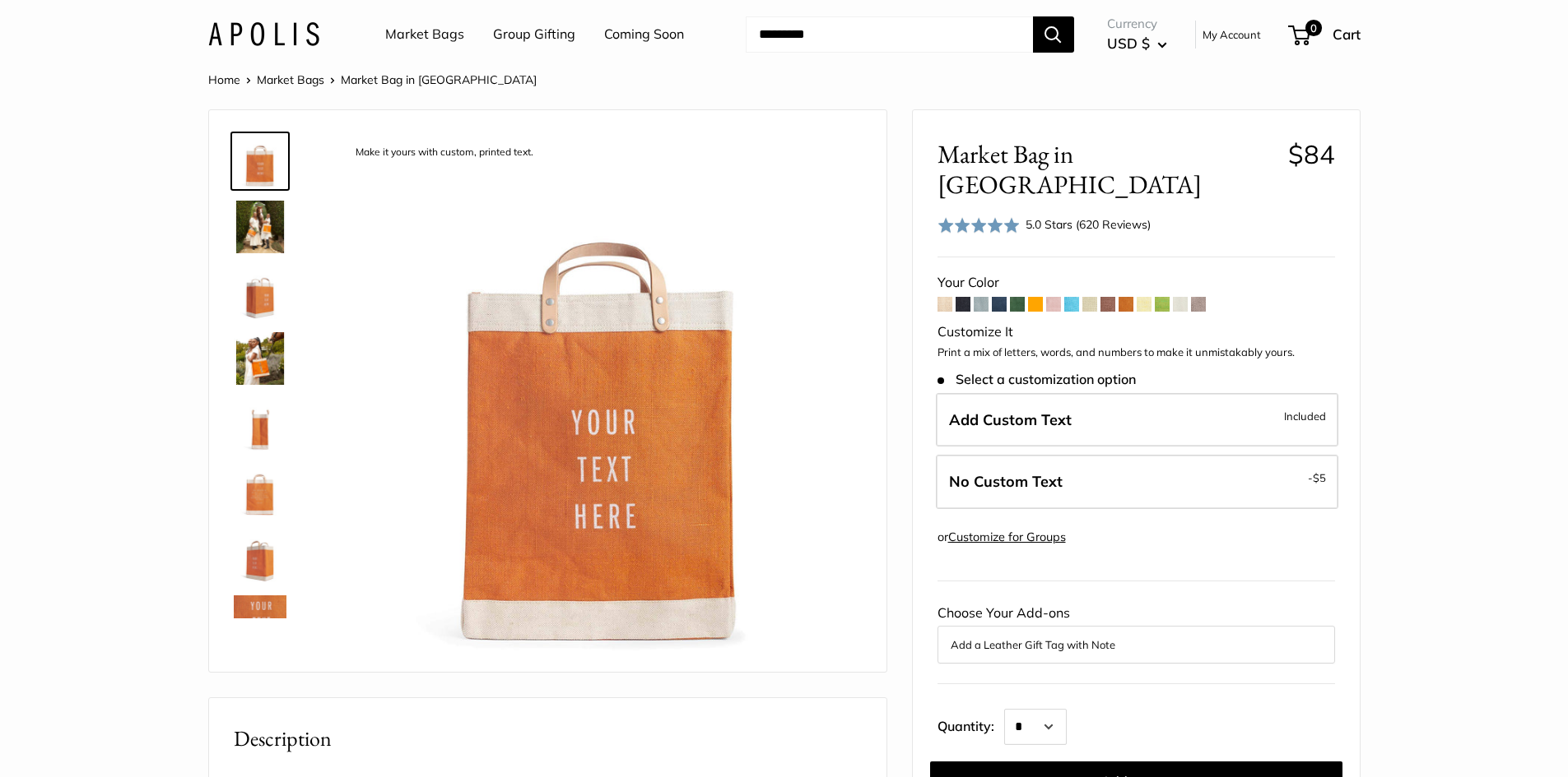
click at [1056, 297] on span at bounding box center [1053, 304] width 15 height 15
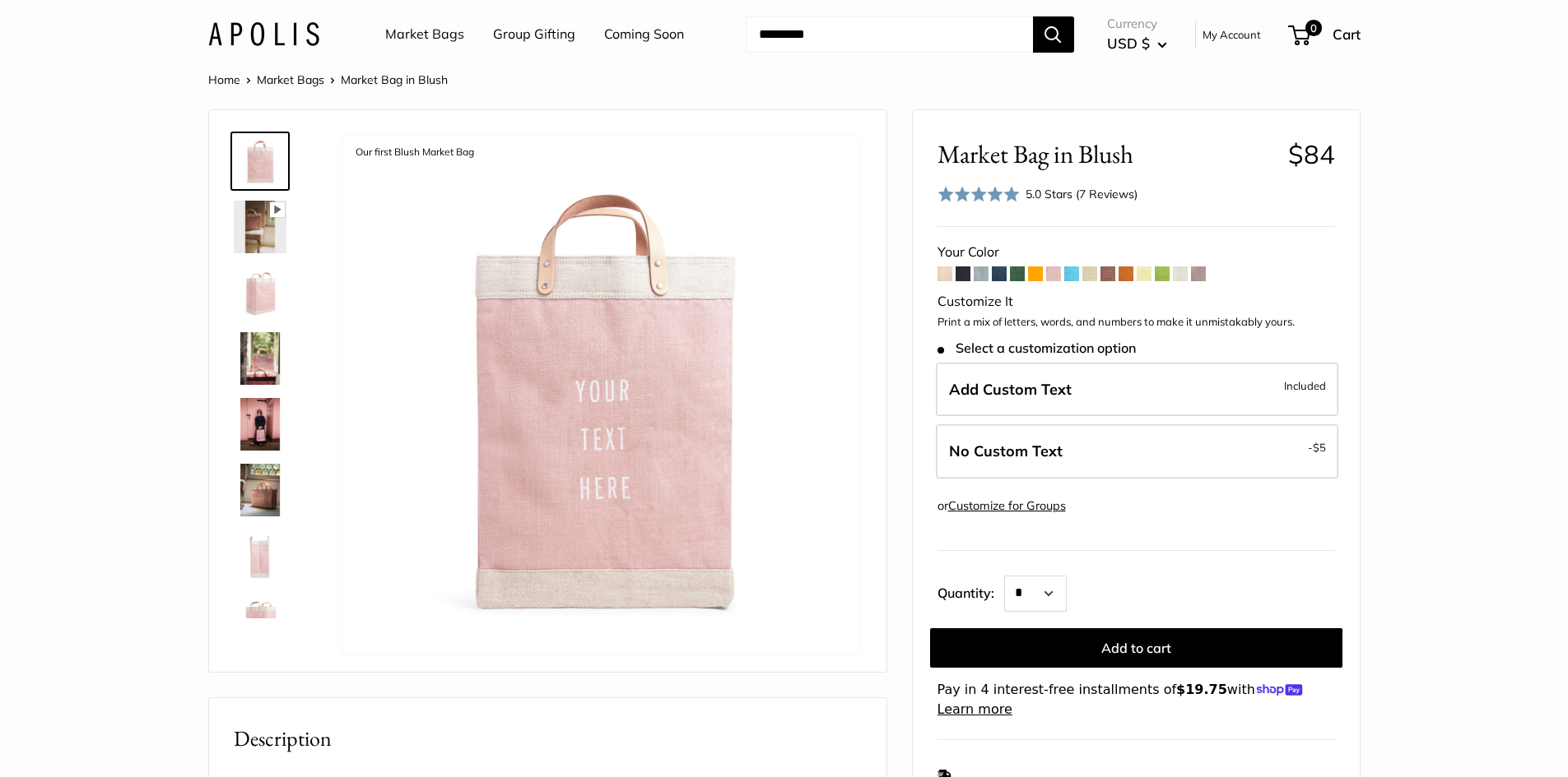
click at [265, 607] on img at bounding box center [260, 622] width 53 height 53
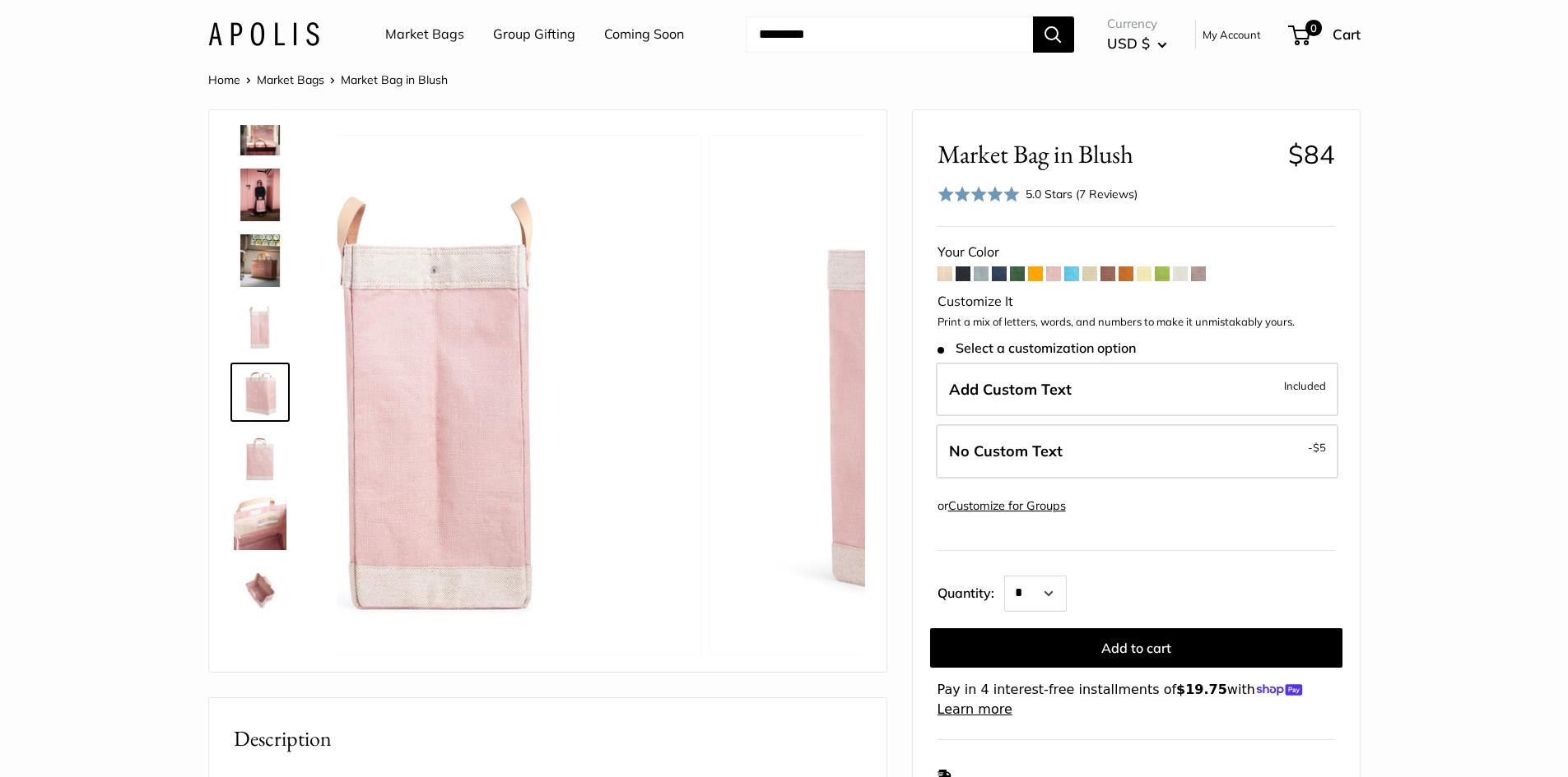
scroll to position [249, 0]
